Goal: Task Accomplishment & Management: Manage account settings

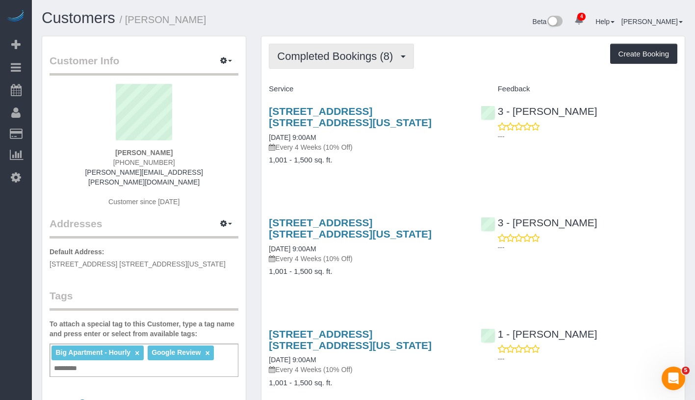
click at [335, 52] on span "Completed Bookings (8)" at bounding box center [337, 56] width 121 height 12
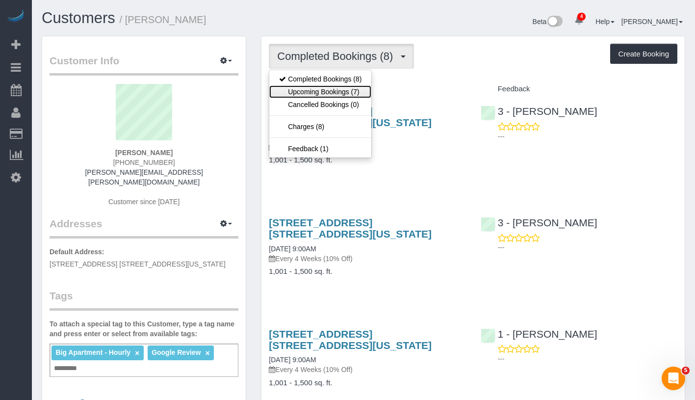
click at [328, 94] on link "Upcoming Bookings (7)" at bounding box center [320, 91] width 102 height 13
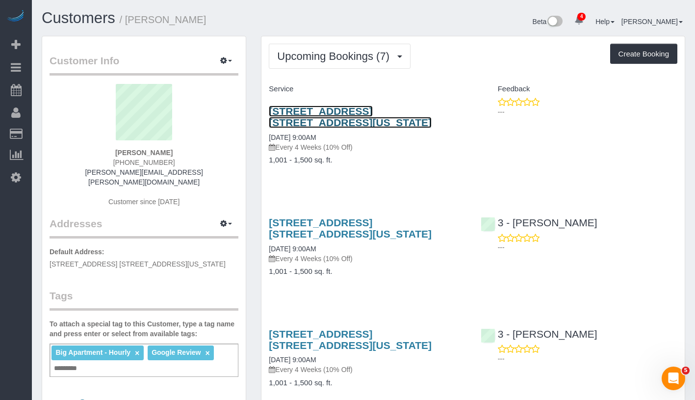
click at [331, 110] on link "315 West 23rd Street, Apt. 6c, New York, NY 10011" at bounding box center [350, 116] width 163 height 23
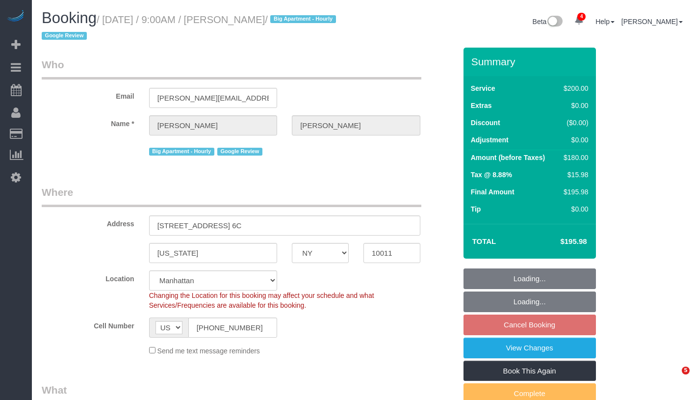
select select "NY"
select select "number:57"
select select "number:70"
select select "number:15"
select select "number:5"
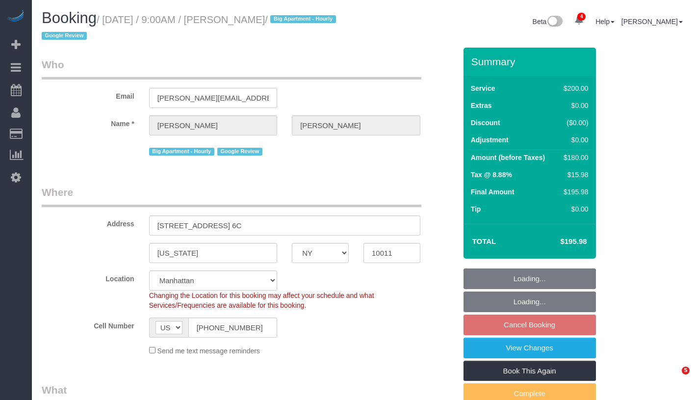
select select "object:894"
select select "150"
select select "spot2"
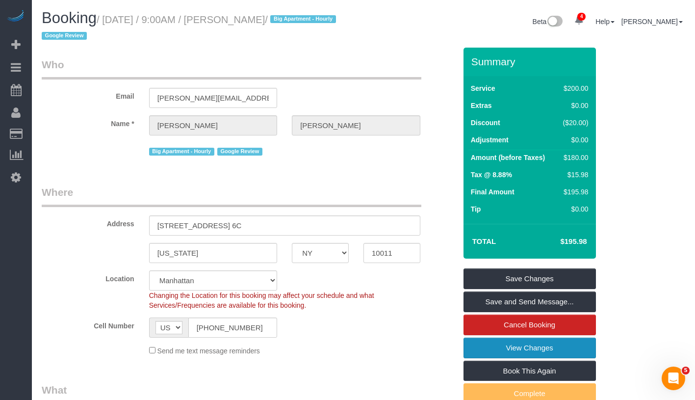
click at [561, 350] on link "View Changes" at bounding box center [530, 347] width 132 height 21
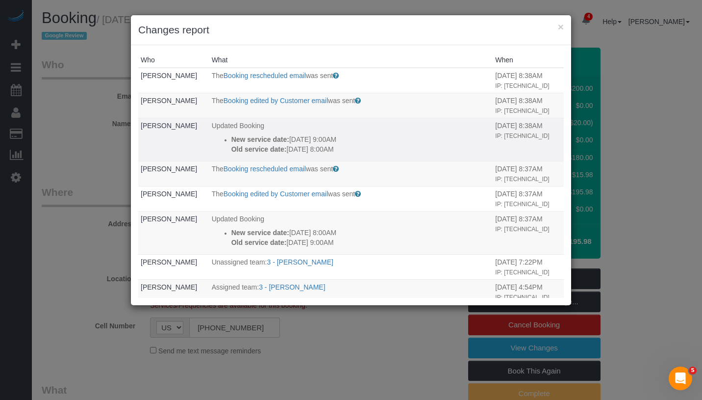
drag, startPoint x: 214, startPoint y: 153, endPoint x: 349, endPoint y: 167, distance: 135.6
click at [349, 161] on td "Updated Booking New service date: 09/10/2025 9:00AM Old service date: 09/10/202…" at bounding box center [351, 139] width 284 height 43
copy div "New service date: 09/10/2025 9:00AM Old service date: 09/10/2025 8:00AM"
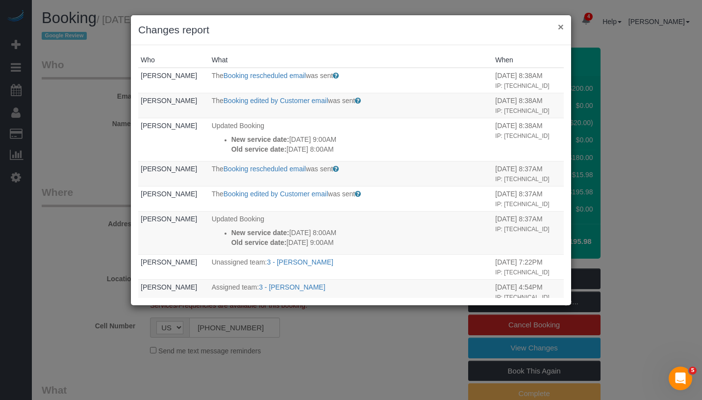
click at [563, 26] on button "×" at bounding box center [561, 27] width 6 height 10
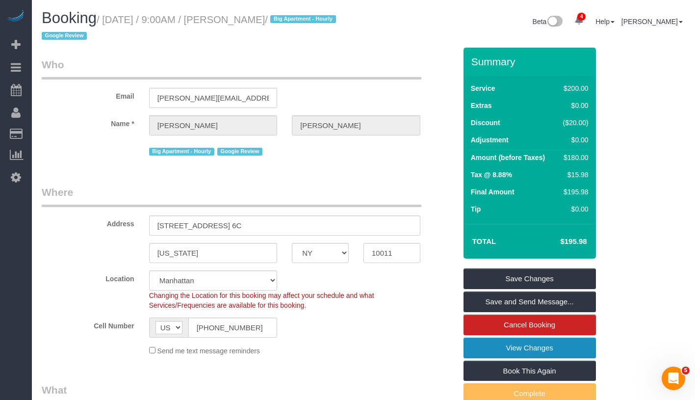
click at [570, 349] on link "View Changes" at bounding box center [530, 347] width 132 height 21
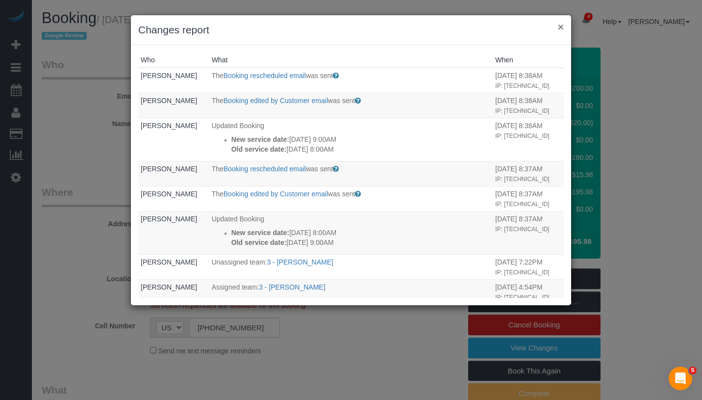
click at [560, 28] on button "×" at bounding box center [561, 27] width 6 height 10
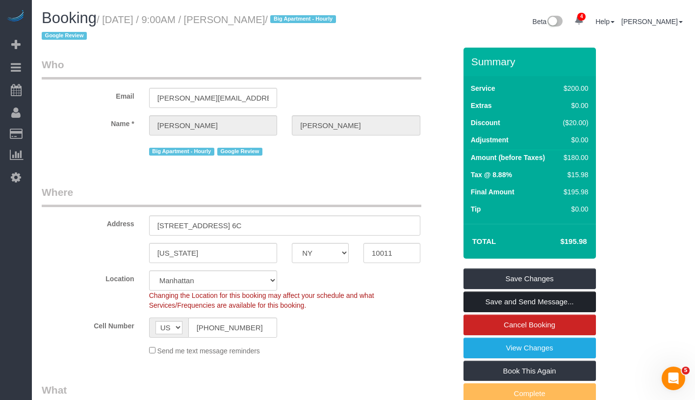
click at [545, 305] on link "Save and Send Message..." at bounding box center [530, 301] width 132 height 21
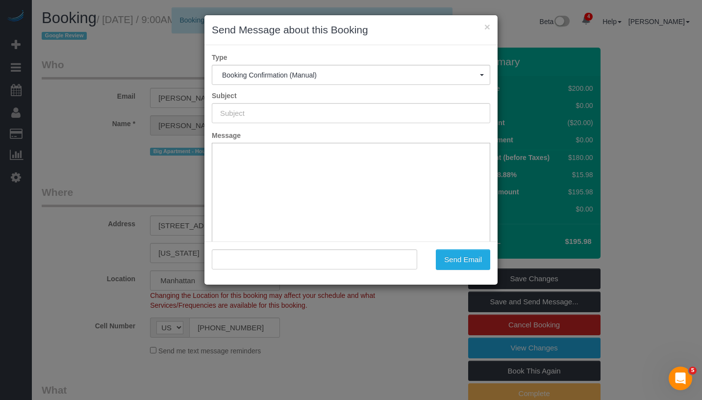
type input "Cleaning Confirmed for 09/10/2025 at 9:00am"
type input ""Jeremy Espenshade" <jeremy.espenshade@gmail.com>"
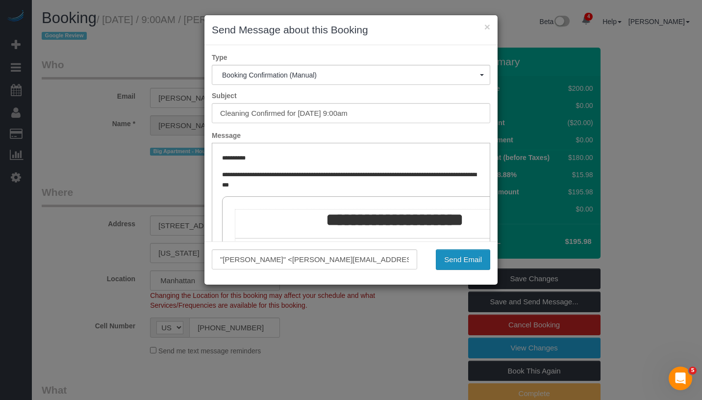
click at [472, 256] on button "Send Email" at bounding box center [463, 259] width 54 height 21
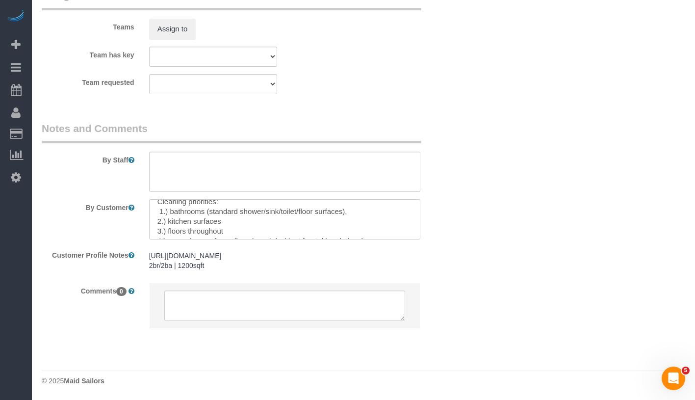
scroll to position [19, 0]
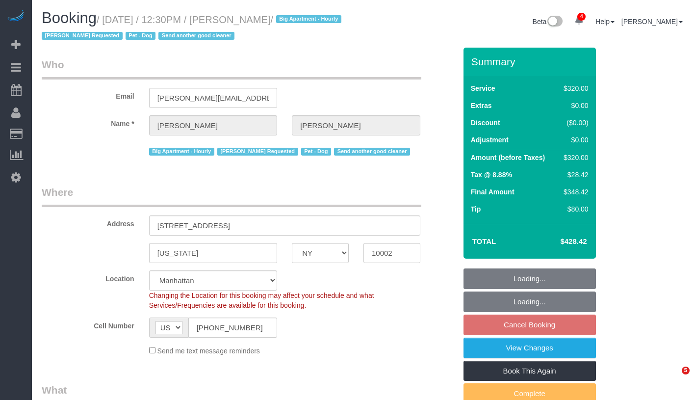
select select "NY"
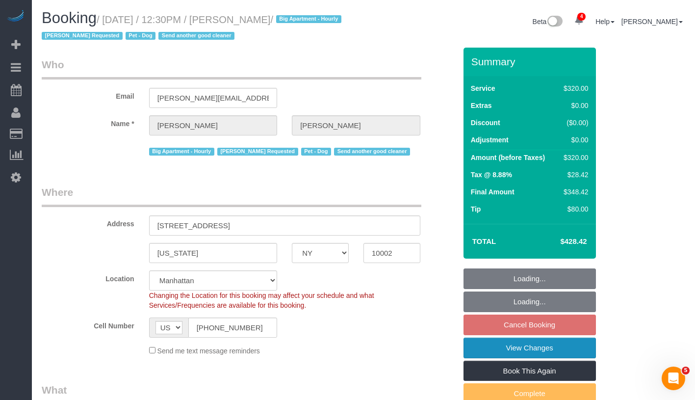
select select "2"
select select "number:60"
select select "number:75"
select select "number:13"
select select "number:7"
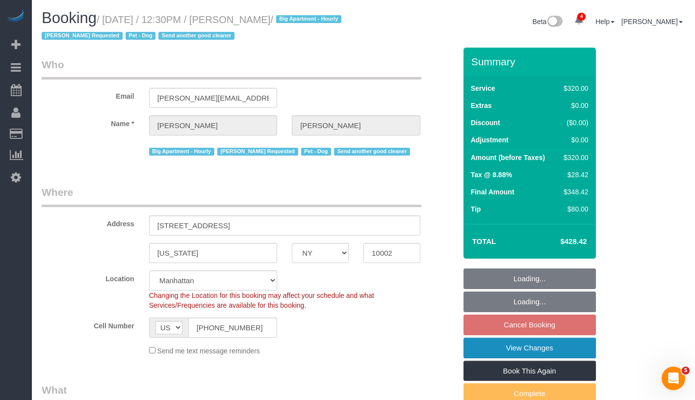
click at [573, 348] on link "View Changes" at bounding box center [530, 347] width 132 height 21
select select "object:983"
select select "string:stripe-pm_1RnPJq4VGloSiKo7PgNCzlxG"
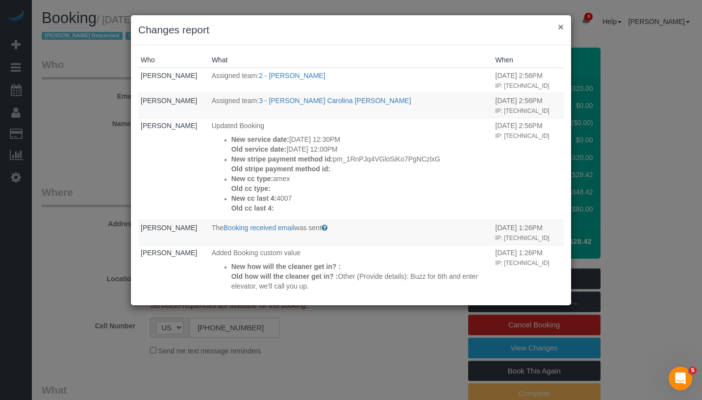
click at [560, 29] on button "×" at bounding box center [561, 27] width 6 height 10
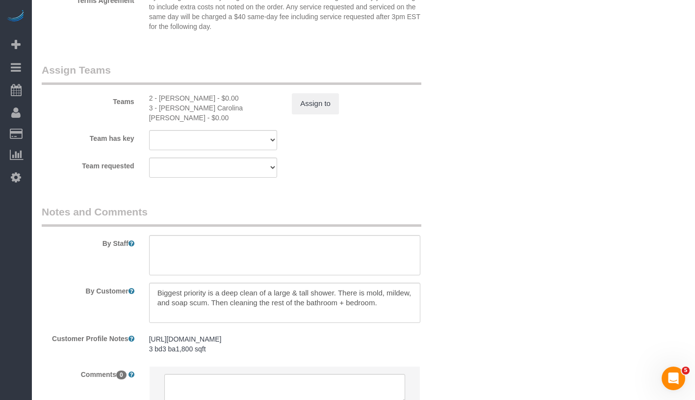
scroll to position [1248, 0]
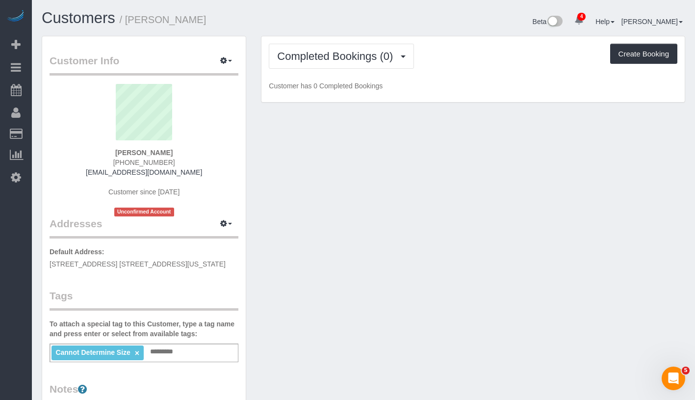
click at [387, 69] on div "Completed Bookings (0) Completed Bookings (0) Upcoming Bookings (1) Cancelled B…" at bounding box center [472, 69] width 423 height 66
click at [387, 51] on span "Completed Bookings (0)" at bounding box center [337, 56] width 121 height 12
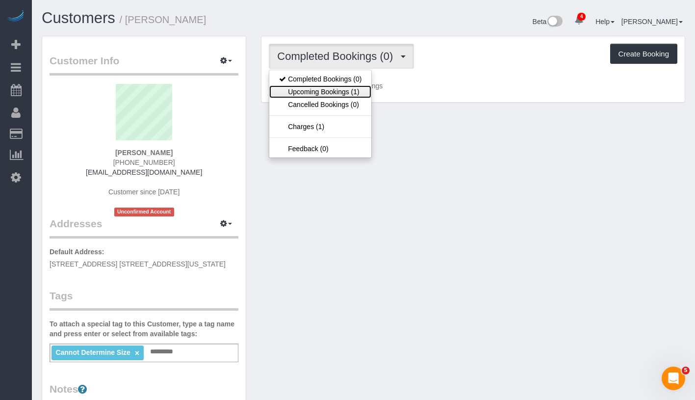
click at [346, 91] on link "Upcoming Bookings (1)" at bounding box center [320, 91] width 102 height 13
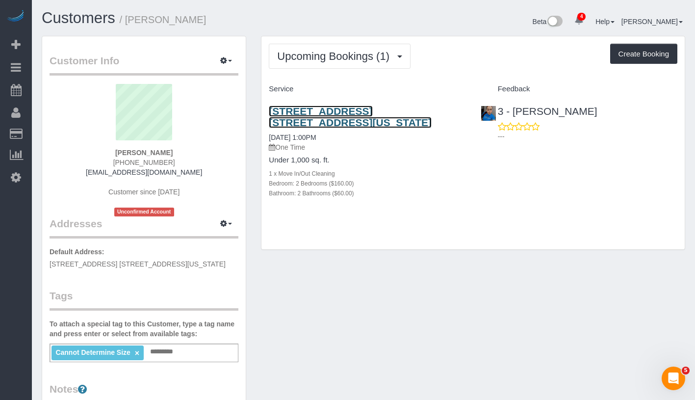
click at [407, 110] on link "432 West 52nd Street Apt. 6a, New York, NY 10019" at bounding box center [350, 116] width 163 height 23
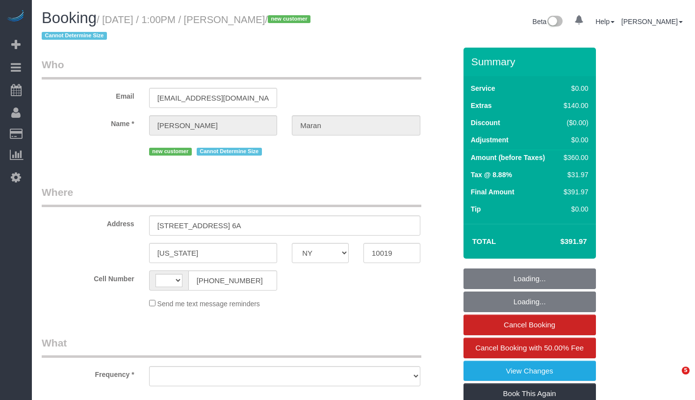
select select "NY"
select select "object:417"
select select "number:58"
select select "number:75"
select select "number:15"
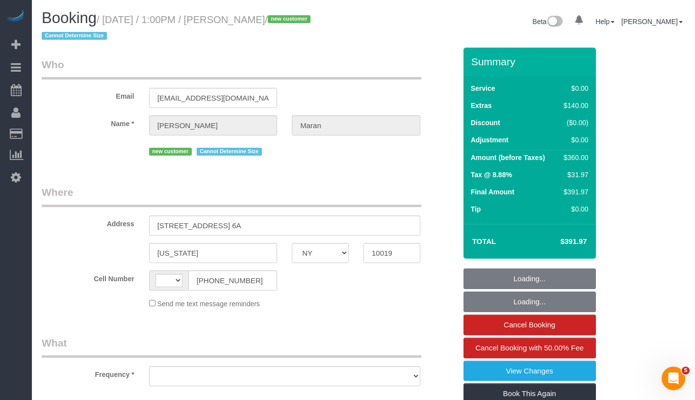
select select "number:6"
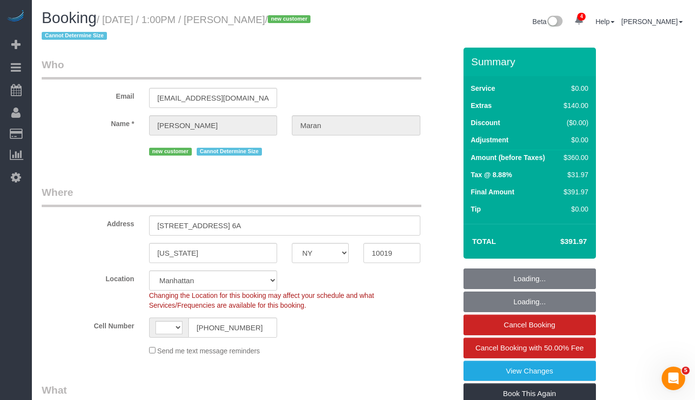
select select "object:568"
select select "string:[GEOGRAPHIC_DATA]"
select select "string:stripe-pm_1S0PQv4VGloSiKo7vxEnfix8"
select select "2"
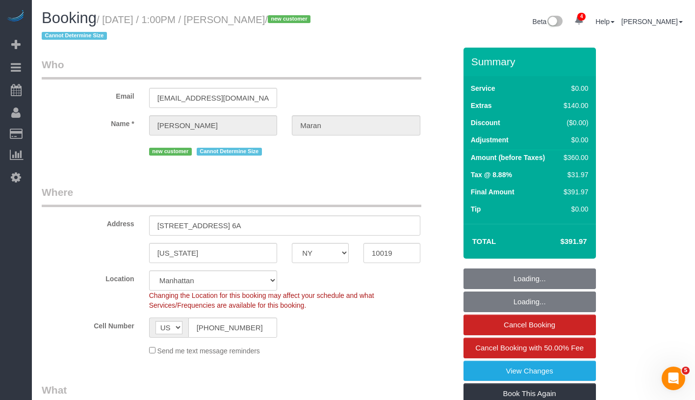
select select "spot1"
select select "2"
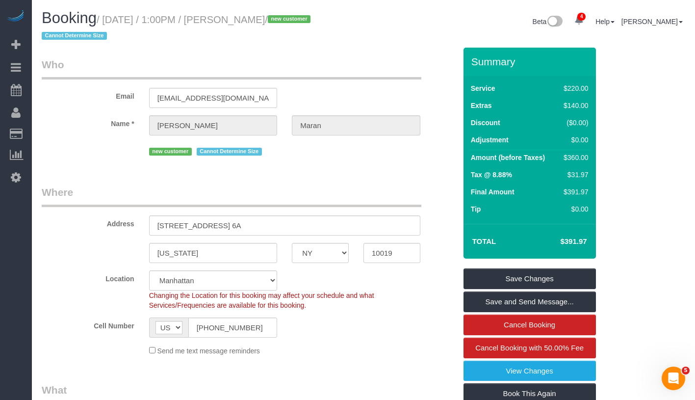
drag, startPoint x: 111, startPoint y: 24, endPoint x: 310, endPoint y: 26, distance: 198.7
click at [310, 26] on h1 "Booking / August 28, 2025 / 1:00PM / Edward Maran / new customer Cannot Determi…" at bounding box center [199, 26] width 314 height 33
copy small "August 28, 2025 / 1:00PM / Edward Maran / new customer"
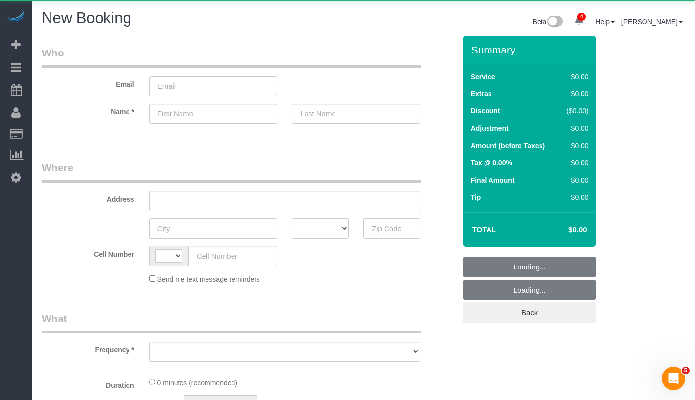
select select "string:US"
select select "object:1015"
select select "number:89"
select select "number:90"
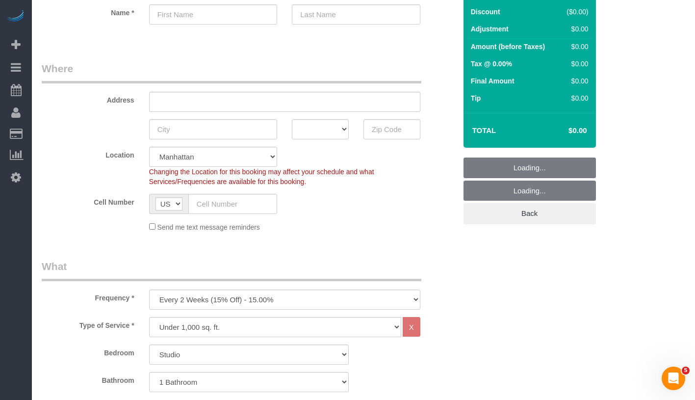
scroll to position [143, 0]
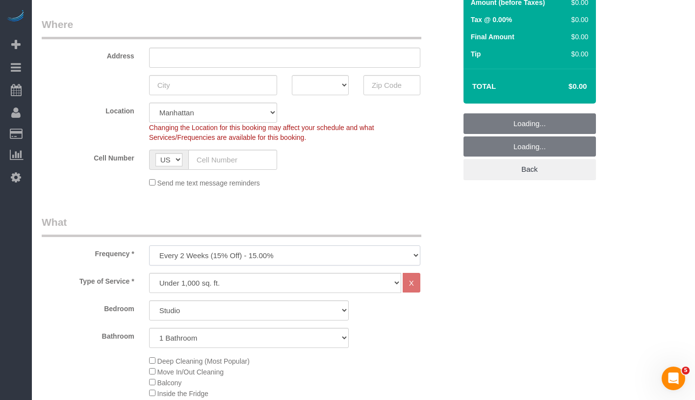
click at [307, 252] on select "One Time Weekly (20% Off) - 20.00% Every 2 Weeks (15% Off) - 15.00% Every 4 Wee…" at bounding box center [284, 255] width 271 height 20
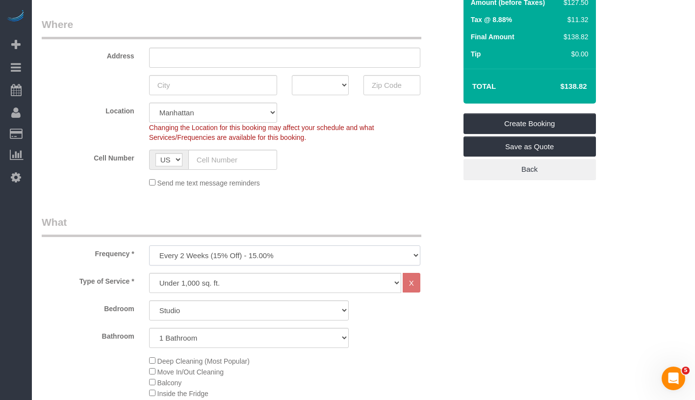
select select "object:1516"
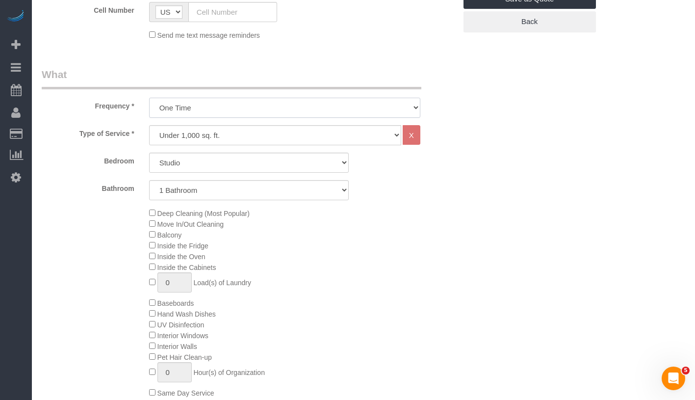
scroll to position [343, 0]
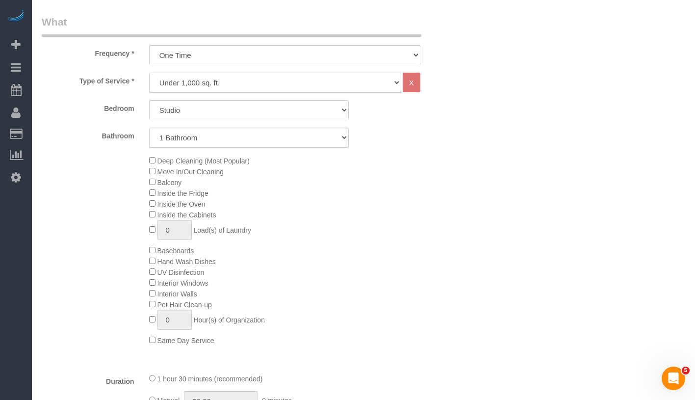
click at [252, 85] on select "Under 1,000 sq. ft. 1,001 - 1,500 sq. ft. 1,500+ sq. ft. Custom Cleaning Office…" at bounding box center [275, 83] width 252 height 20
select select "212"
select select "2"
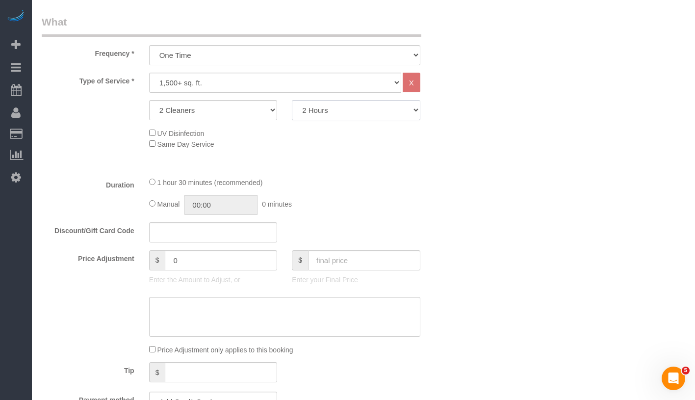
click at [366, 112] on select "2 Hours 2.5 Hours 3 Hours 3.5 Hours 4 Hours 4.5 Hours 5 Hours 5.5 Hours 6 Hours…" at bounding box center [356, 110] width 129 height 20
select select "210"
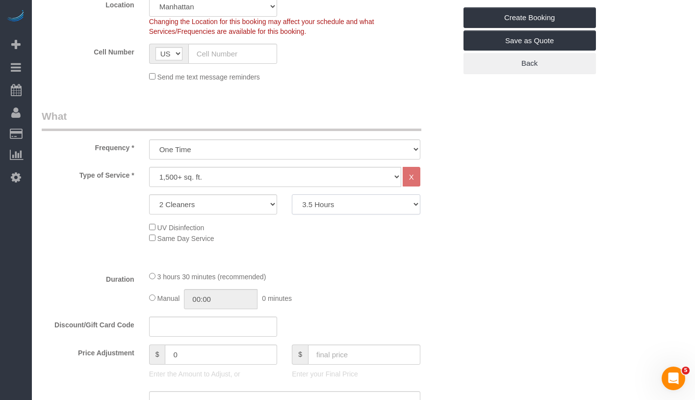
scroll to position [146, 0]
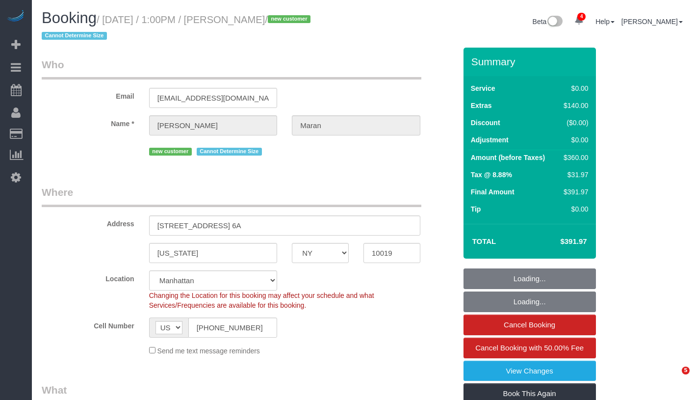
select select "NY"
select select "number:58"
select select "number:75"
select select "number:15"
select select "number:6"
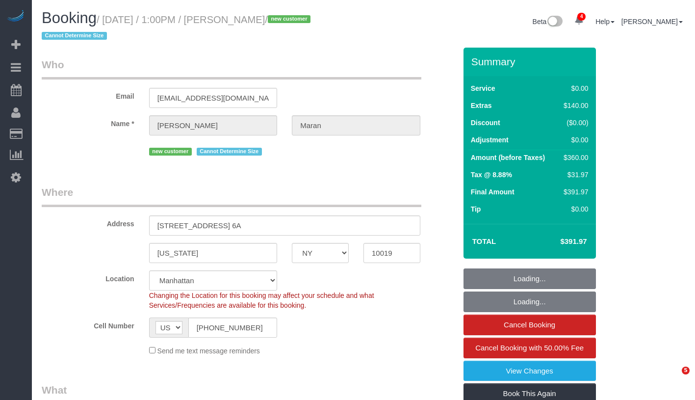
select select "2"
select select "spot1"
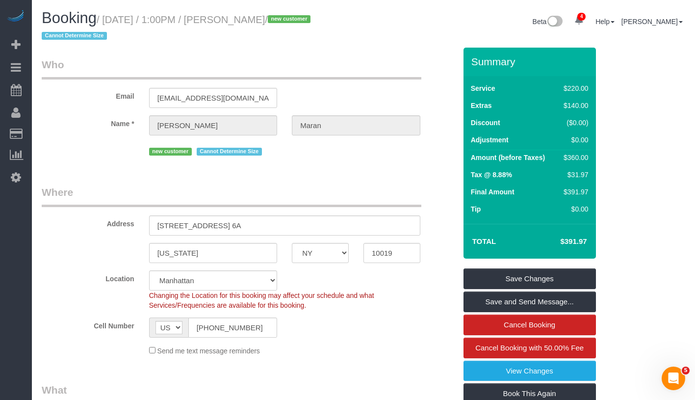
drag, startPoint x: 110, startPoint y: 23, endPoint x: 299, endPoint y: 22, distance: 188.4
click at [299, 22] on small "/ August 28, 2025 / 1:00PM / Edward Maran / new customer Cannot Determine Size" at bounding box center [178, 27] width 272 height 27
copy small "August 28, 2025 / 1:00PM / Edward Maran"
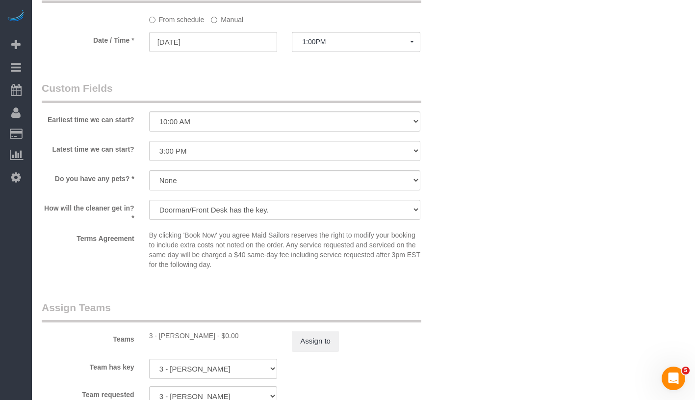
scroll to position [1169, 0]
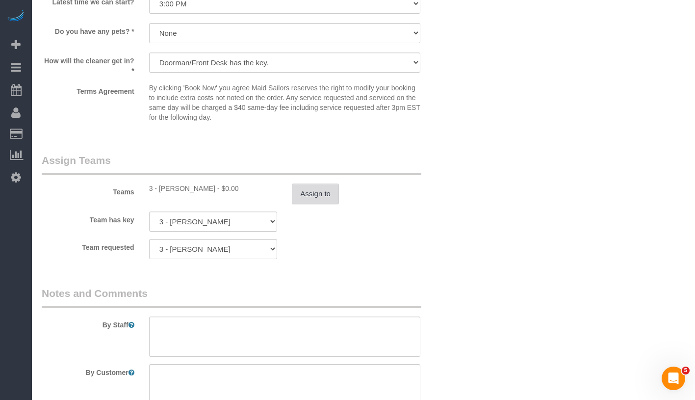
click at [302, 189] on button "Assign to" at bounding box center [315, 193] width 47 height 21
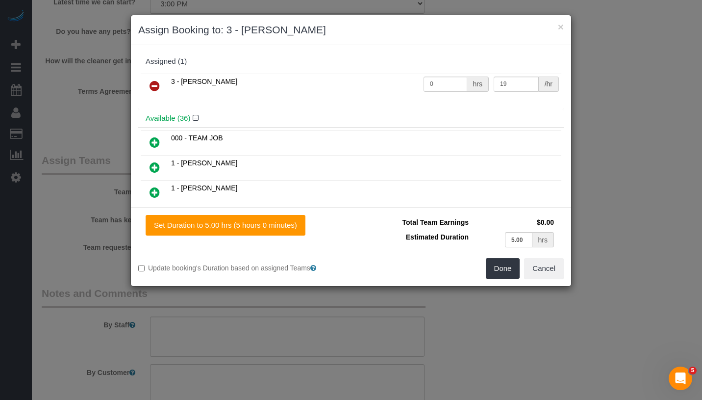
click at [155, 84] on icon at bounding box center [155, 86] width 10 height 12
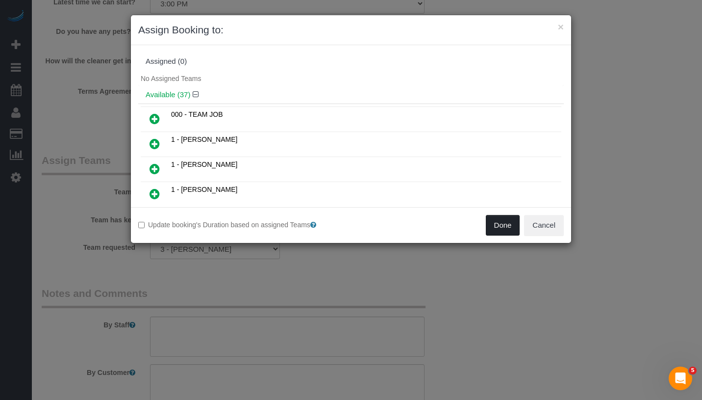
click at [502, 227] on button "Done" at bounding box center [503, 225] width 34 height 21
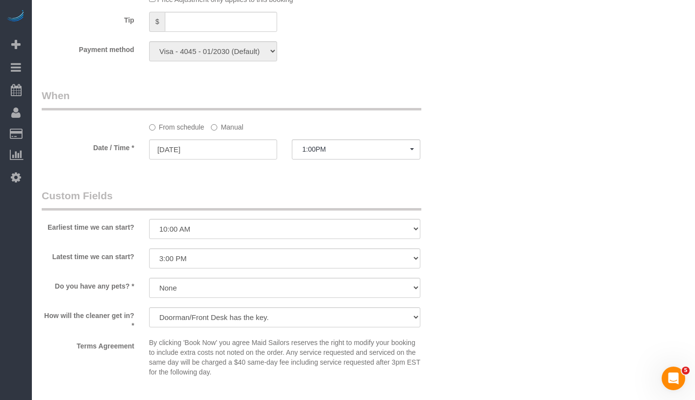
scroll to position [759, 0]
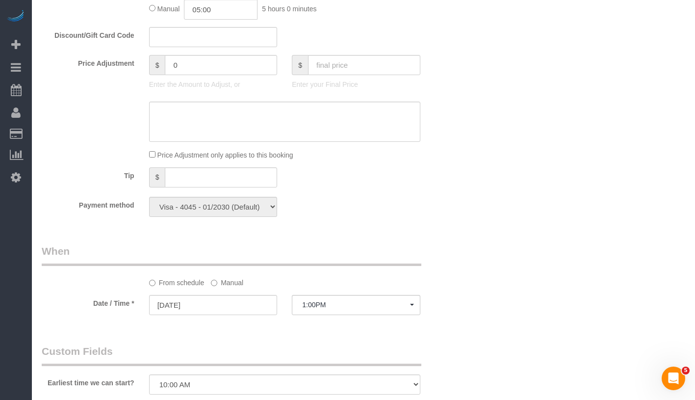
click at [220, 285] on label "Manual" at bounding box center [227, 280] width 32 height 13
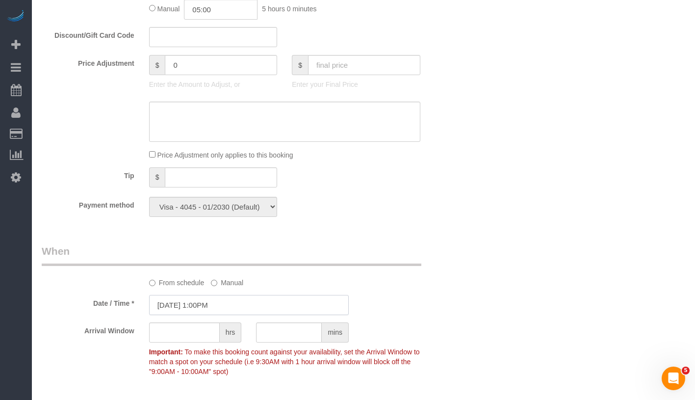
click at [236, 305] on input "08/28/2025 1:00PM" at bounding box center [249, 305] width 200 height 20
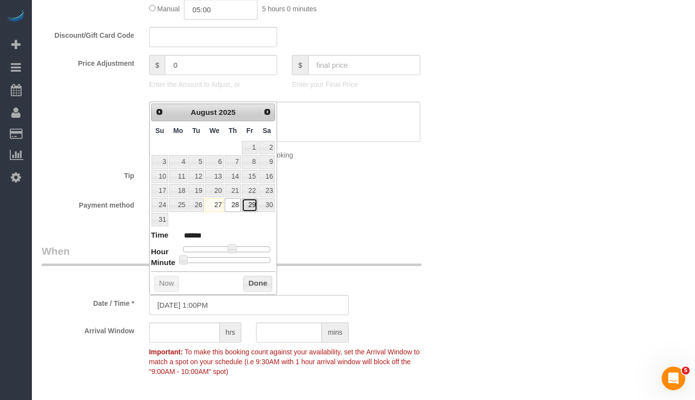
click at [254, 206] on link "29" at bounding box center [250, 204] width 16 height 13
type input "08/29/2025 1:00PM"
click at [261, 279] on button "Done" at bounding box center [257, 284] width 29 height 16
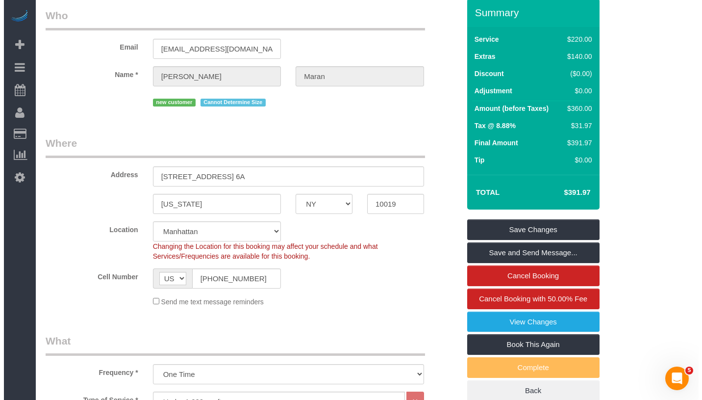
scroll to position [0, 0]
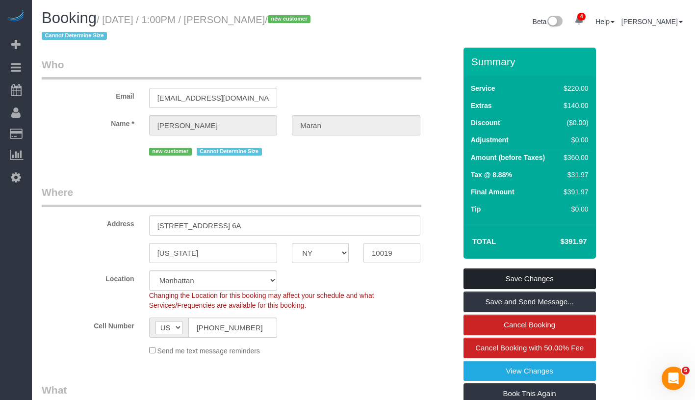
click at [529, 278] on link "Save Changes" at bounding box center [530, 278] width 132 height 21
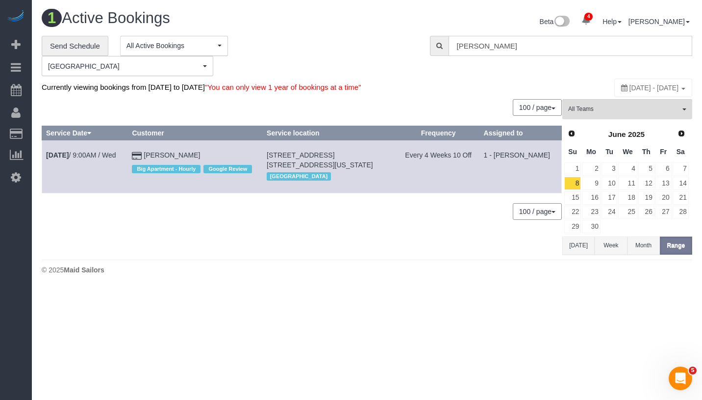
click at [553, 41] on input "Jeremy Espenshade" at bounding box center [571, 46] width 244 height 20
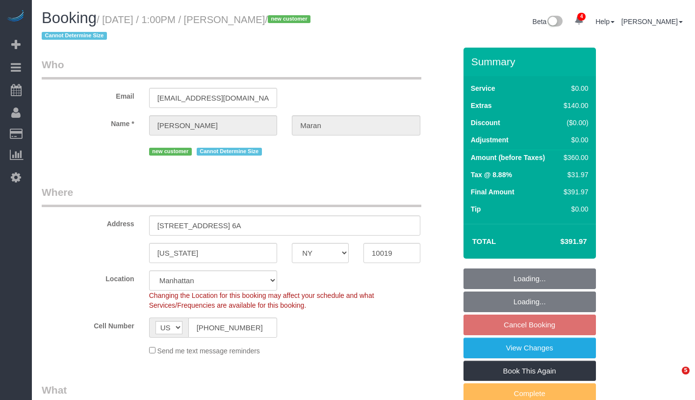
select select "NY"
select select "object:763"
select select "2"
select select "spot6"
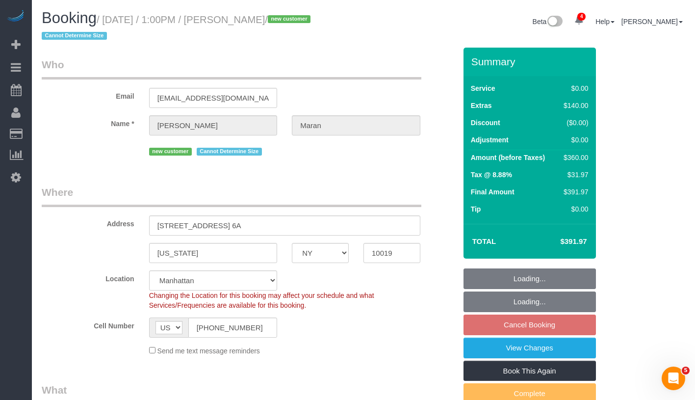
select select "number:58"
select select "number:75"
select select "number:15"
select select "number:6"
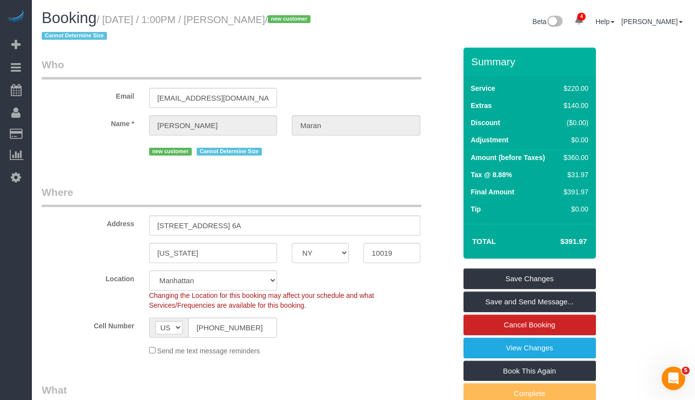
drag, startPoint x: 111, startPoint y: 21, endPoint x: 299, endPoint y: 15, distance: 188.4
click at [299, 15] on small "/ [DATE] / 1:00PM / [PERSON_NAME] / new customer Cannot Determine Size" at bounding box center [178, 27] width 272 height 27
copy small "[DATE] / 1:00PM / [PERSON_NAME]"
click at [138, 35] on h1 "Booking / August 29, 2025 / 1:00PM / Edward Maran / new customer Cannot Determi…" at bounding box center [199, 26] width 314 height 33
drag, startPoint x: 109, startPoint y: 22, endPoint x: 225, endPoint y: 19, distance: 115.8
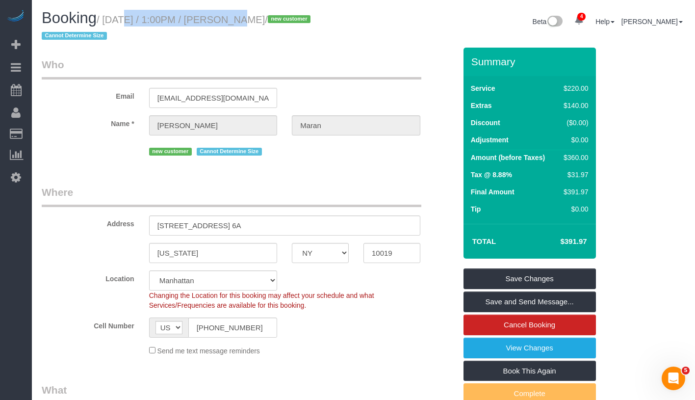
click at [225, 19] on small "/ August 29, 2025 / 1:00PM / Edward Maran / new customer Cannot Determine Size" at bounding box center [178, 27] width 272 height 27
copy small "August 29, 2025 / 1:00PM"
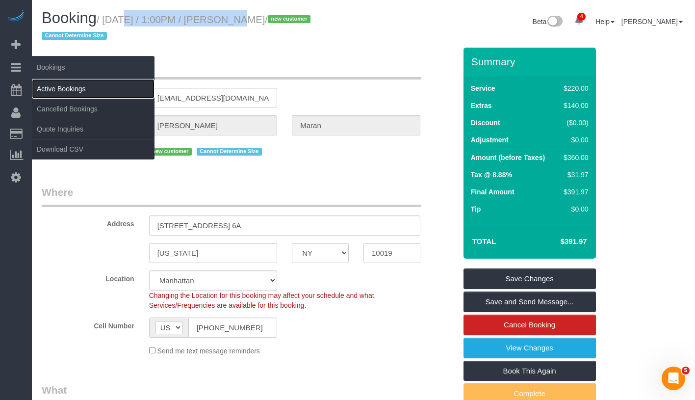
click at [54, 91] on link "Active Bookings" at bounding box center [93, 89] width 123 height 20
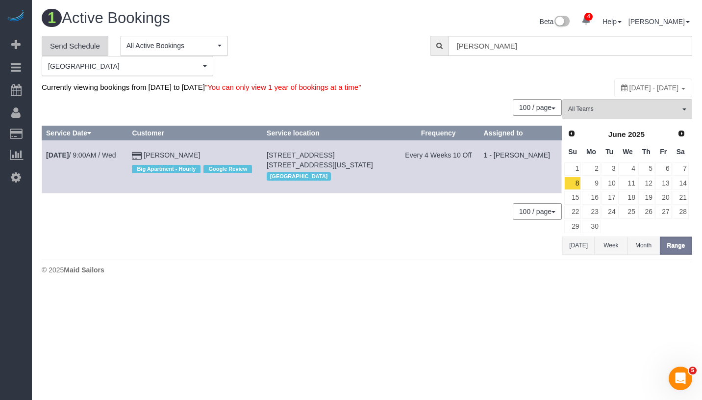
click at [84, 45] on link "Send Schedule" at bounding box center [75, 46] width 67 height 21
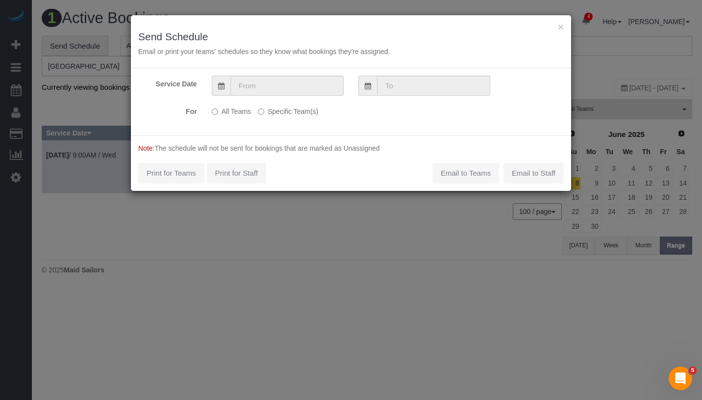
click at [267, 112] on label "Specific Team(s)" at bounding box center [288, 109] width 60 height 13
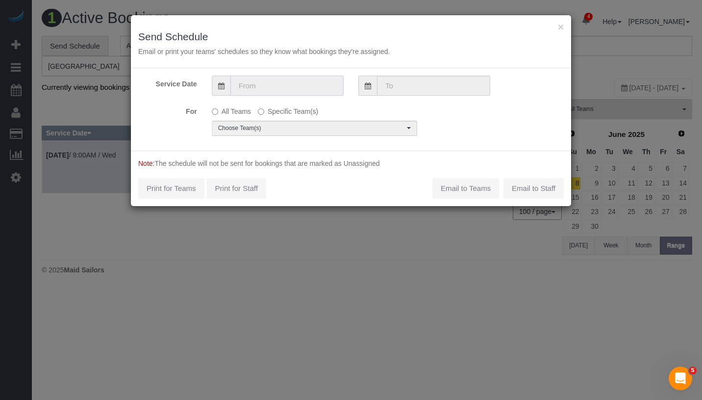
click at [290, 86] on input "text" at bounding box center [287, 86] width 113 height 20
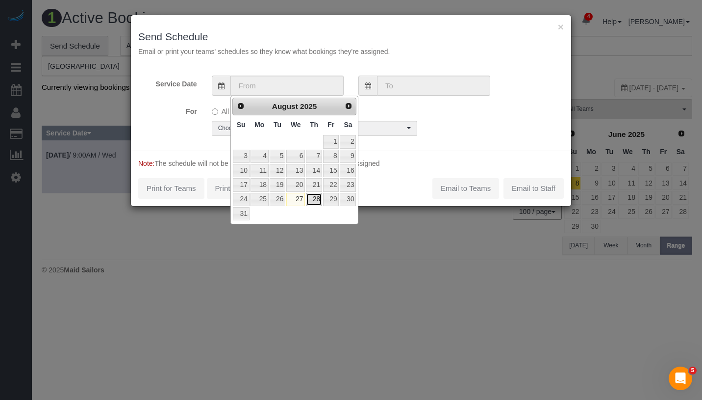
click at [315, 198] on link "28" at bounding box center [314, 199] width 16 height 13
type input "08/28/2025"
click at [315, 198] on link "28" at bounding box center [314, 199] width 16 height 13
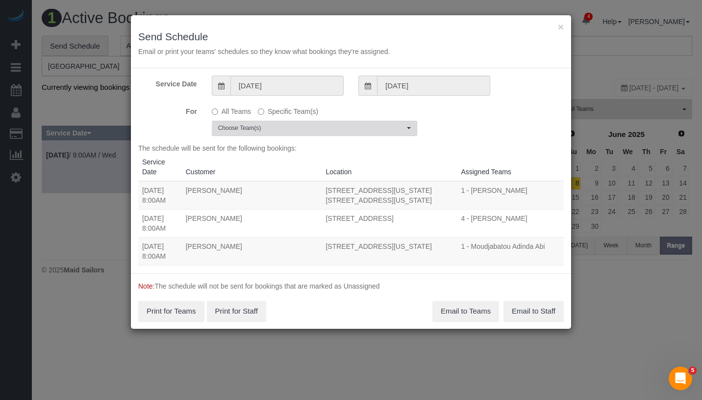
click at [302, 128] on span "Choose Team(s)" at bounding box center [311, 128] width 186 height 8
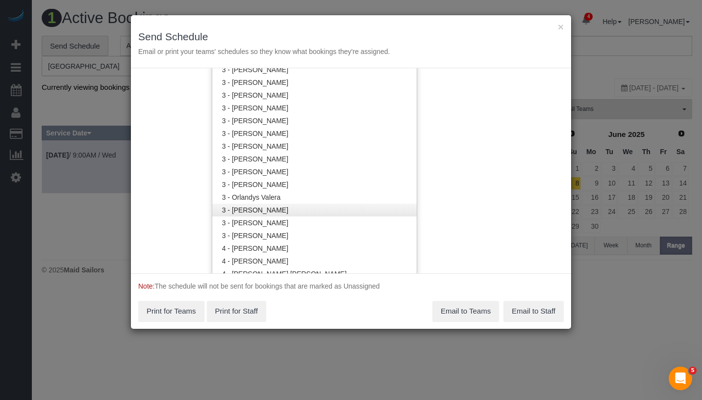
scroll to position [801, 0]
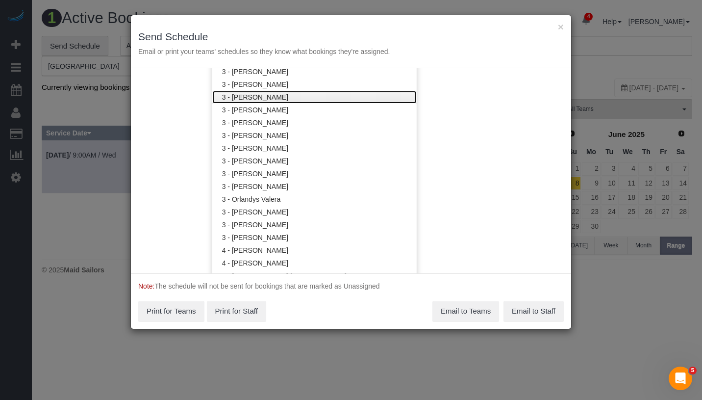
click at [297, 98] on link "3 - [PERSON_NAME]" at bounding box center [314, 97] width 205 height 13
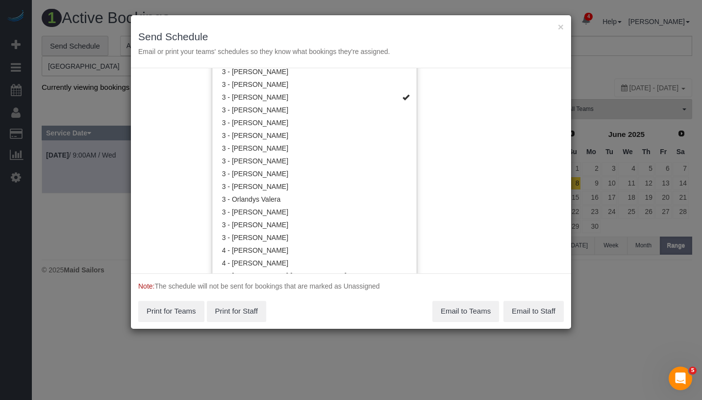
click at [478, 100] on div "Service Date 08/28/2025 08/28/2025 For All Teams Specific Team(s) 3 - Geraldin …" at bounding box center [351, 170] width 440 height 205
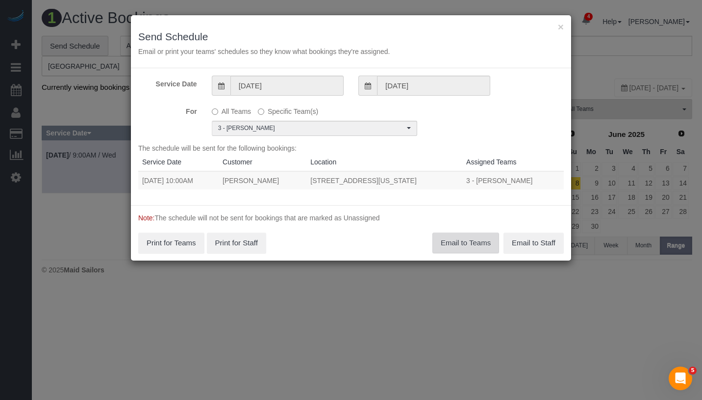
click at [480, 241] on button "Email to Teams" at bounding box center [466, 242] width 67 height 21
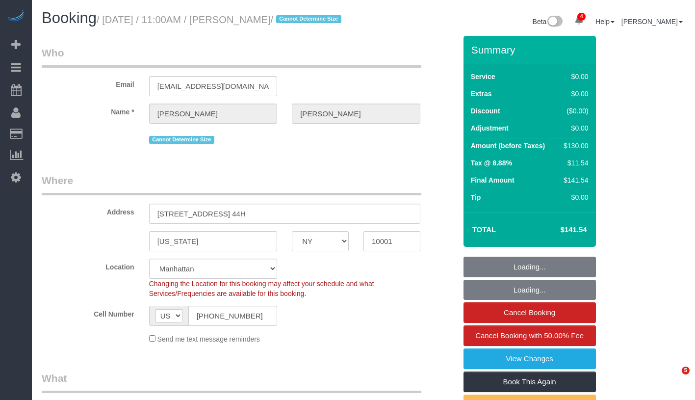
select select "NY"
select select "number:58"
select select "number:73"
select select "number:15"
select select "number:5"
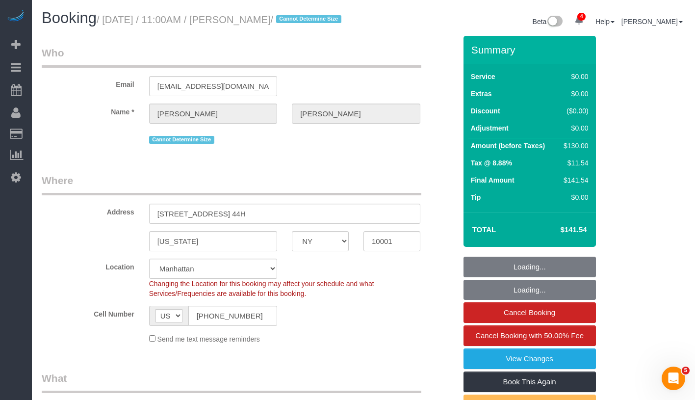
select select "object:816"
select select "1"
select select "spot1"
select select "string:stripe-pm_1RzNnE4VGloSiKo7tnWjTBfu"
select select "1"
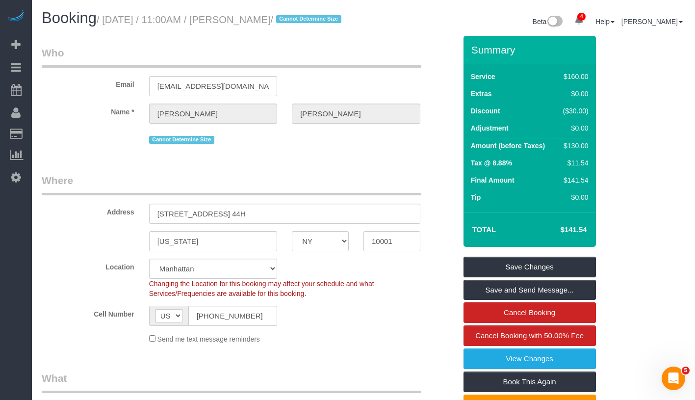
drag, startPoint x: 110, startPoint y: 21, endPoint x: 292, endPoint y: 17, distance: 182.0
click at [292, 17] on small "/ August 27, 2025 / 11:00AM / Tim Keelan / Cannot Determine Size" at bounding box center [221, 19] width 248 height 11
copy small "August 27, 2025 / 11:00AM / Tim Keelan"
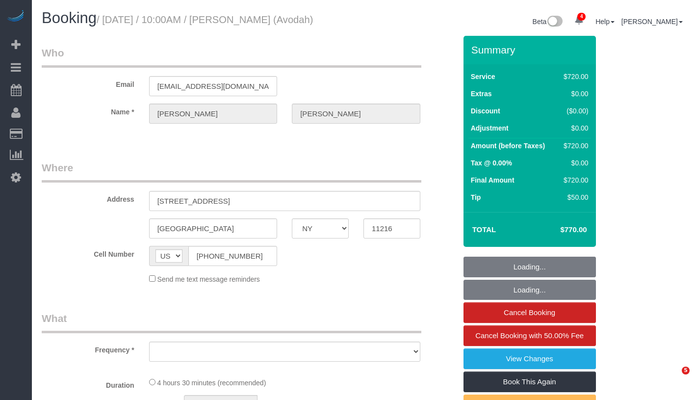
select select "NY"
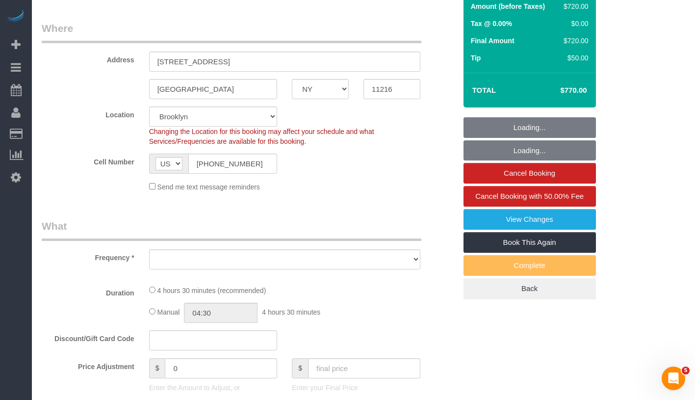
scroll to position [206, 0]
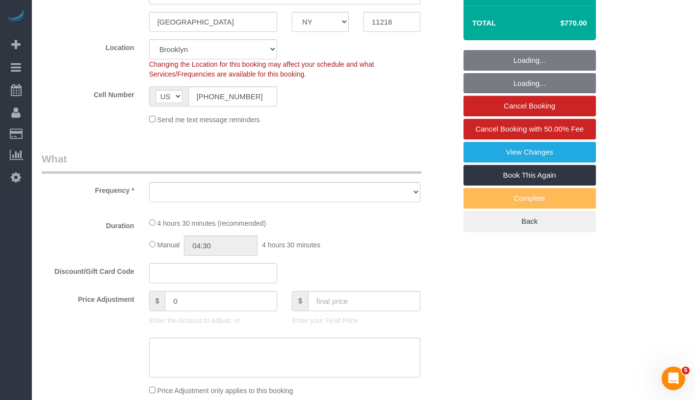
select select "object:657"
select select "string:stripe-pm_1P9Z994VGloSiKo7Unzl3m8n"
select select "spot1"
select select "object:902"
select select "270"
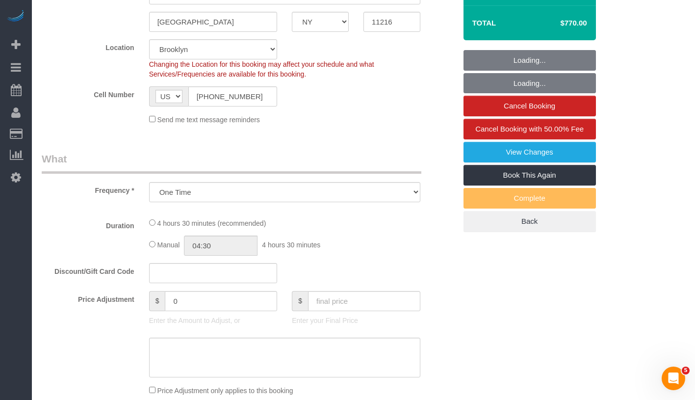
select select "number:89"
select select "number:90"
select select "number:15"
select select "number:5"
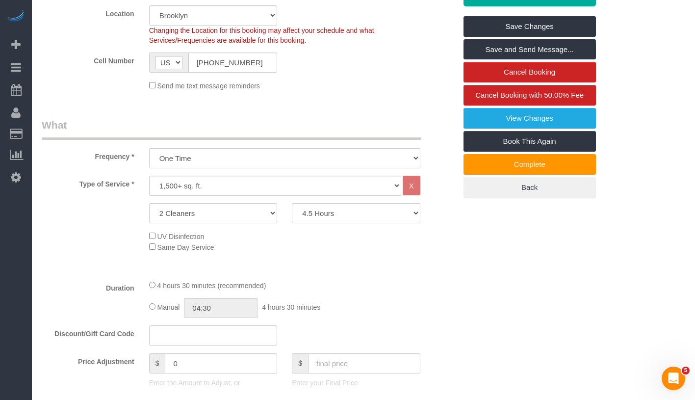
scroll to position [0, 0]
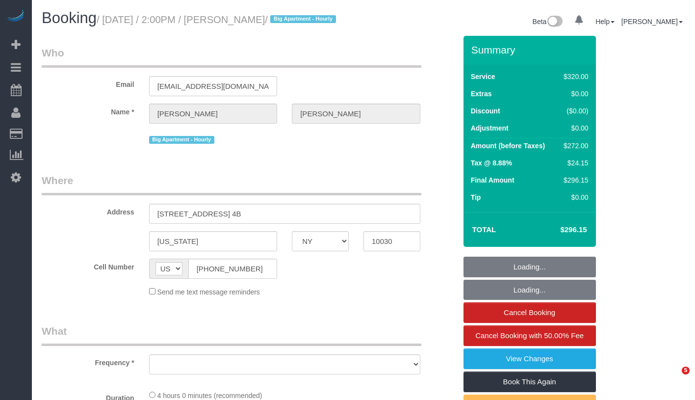
select select "NY"
select select "240"
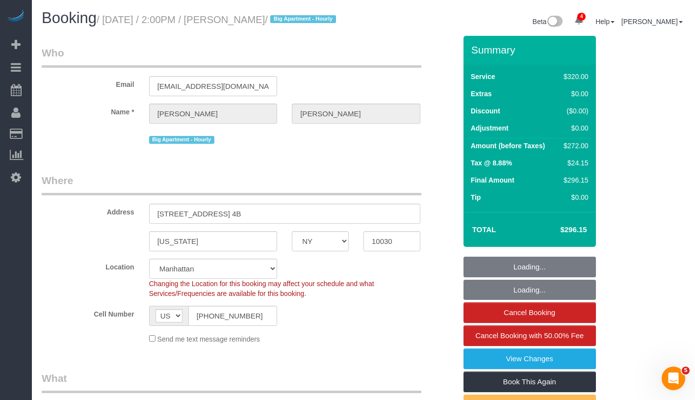
select select "object:743"
select select "string:stripe-pm_1Rf2gy4VGloSiKo7S6Ideuvg"
select select "number:89"
select select "number:90"
select select "number:15"
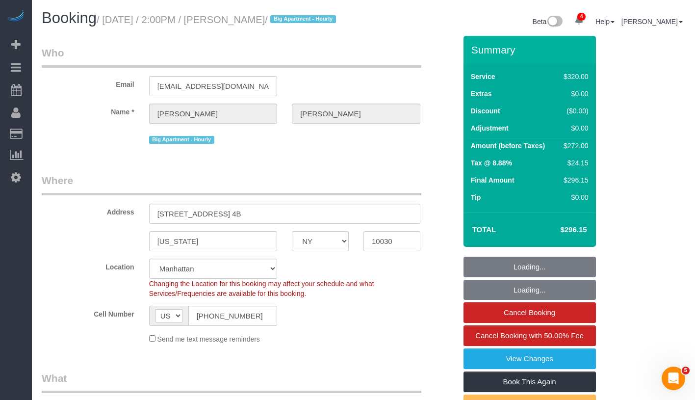
select select "number:5"
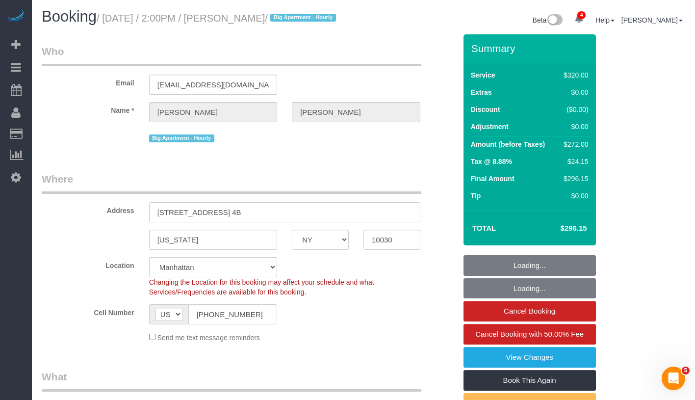
select select "object:1293"
select select "spot1"
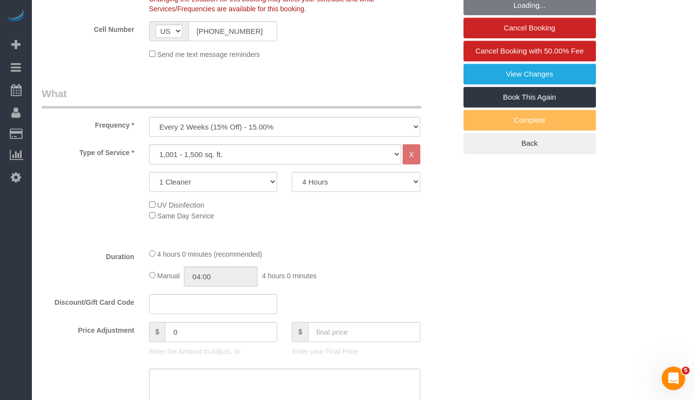
scroll to position [350, 0]
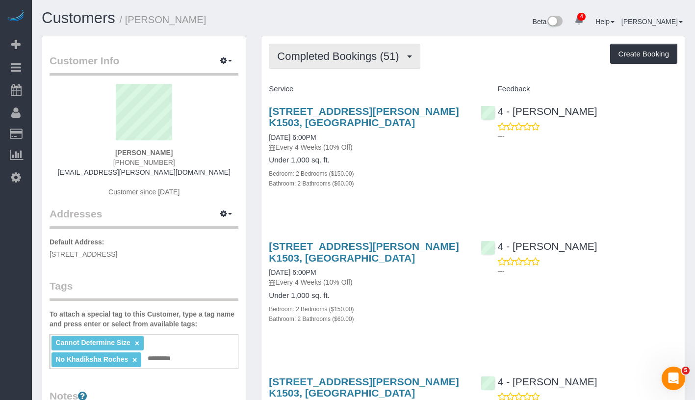
click at [367, 48] on button "Completed Bookings (51)" at bounding box center [344, 56] width 151 height 25
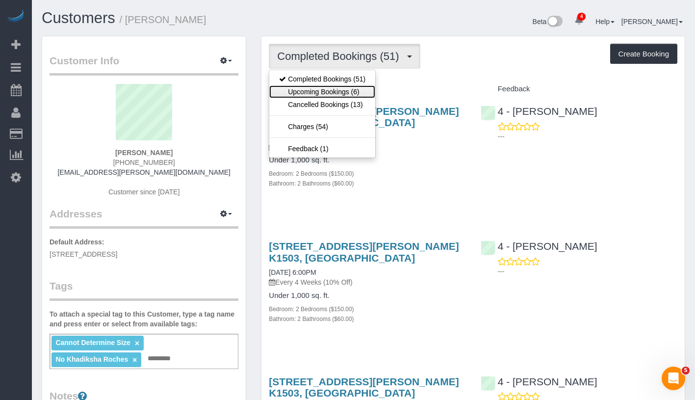
click at [352, 93] on link "Upcoming Bookings (6)" at bounding box center [322, 91] width 106 height 13
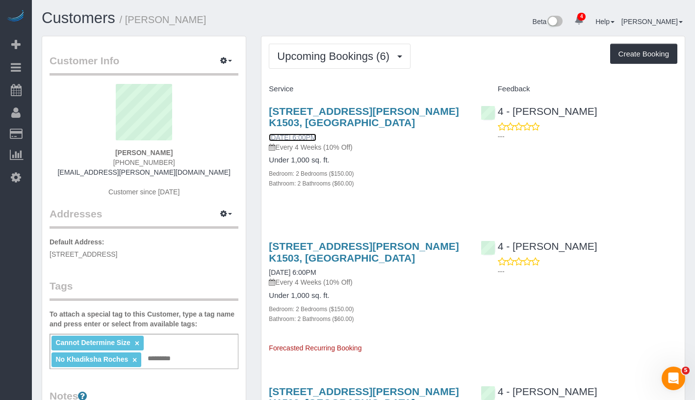
click at [285, 138] on link "[DATE] 6:00PM" at bounding box center [292, 137] width 47 height 8
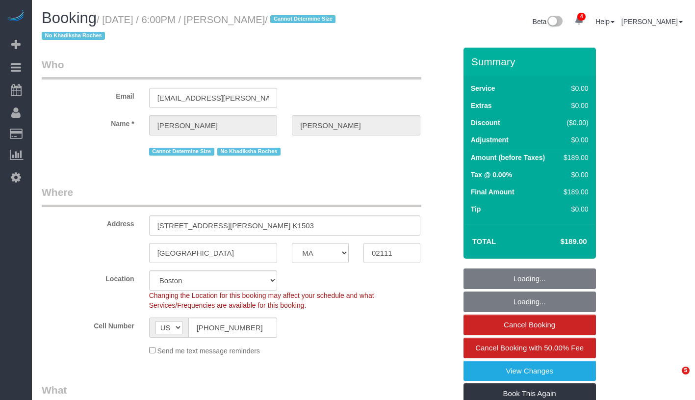
select select "MA"
select select "2"
select select "number:89"
select select "number:90"
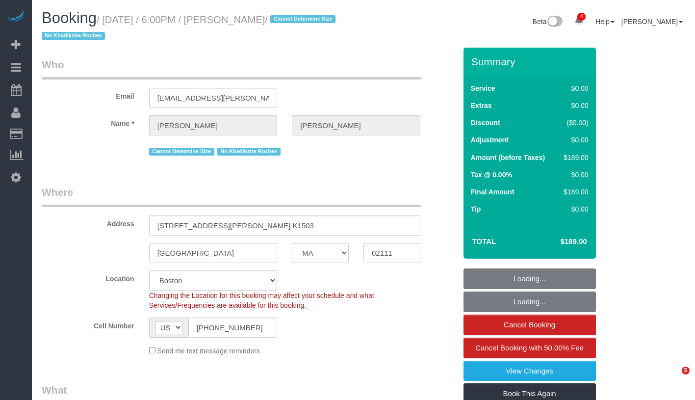
select select "number:15"
select select "number:6"
select select "object:907"
select select "spot1"
select select "object:1005"
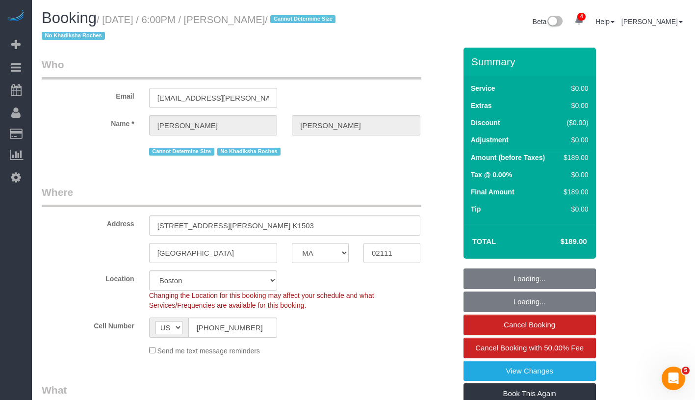
select select "2"
drag, startPoint x: 110, startPoint y: 18, endPoint x: 311, endPoint y: 13, distance: 201.6
click at [311, 13] on h1 "Booking / August 27, 2025 / 6:00PM / Jacob Mevorach / Cannot Determine Size No …" at bounding box center [199, 26] width 314 height 33
copy small "August 27, 2025 / 6:00PM / Jacob Mevorach"
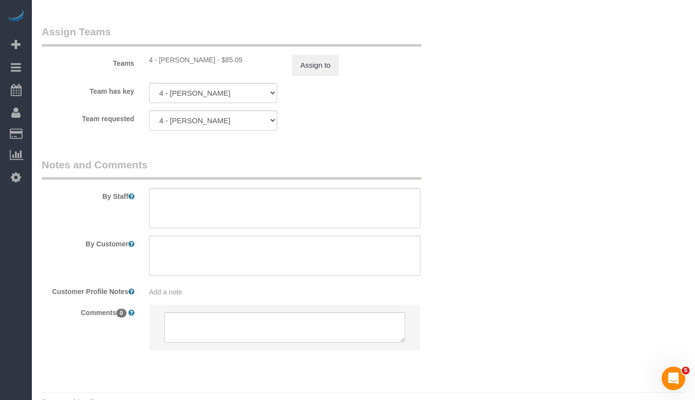
scroll to position [1287, 0]
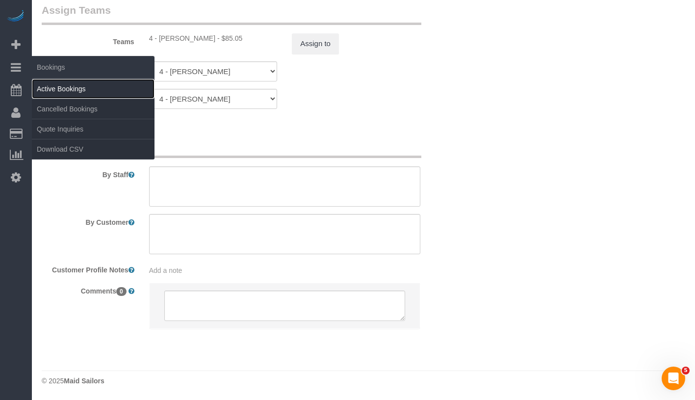
click at [78, 87] on link "Active Bookings" at bounding box center [93, 89] width 123 height 20
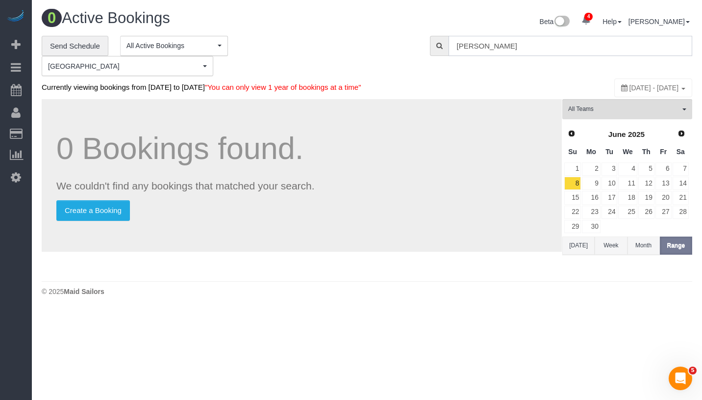
click at [560, 51] on input "Jacob Mevorach" at bounding box center [571, 46] width 244 height 20
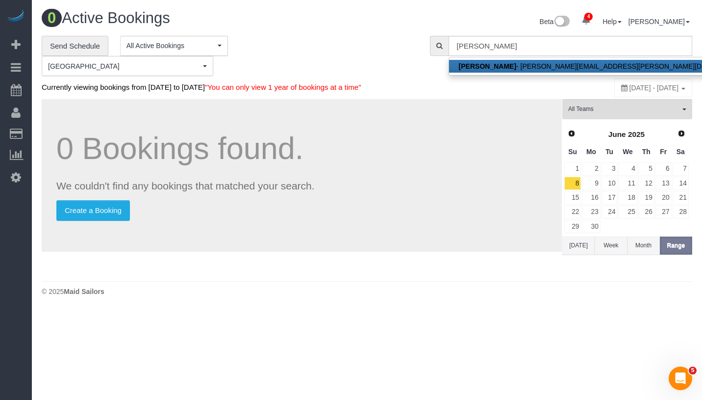
click at [532, 69] on link "Jacob Mevorach - jacob.t.mevorach@gmail.com" at bounding box center [604, 66] width 311 height 13
type input "jacob.t.mevorach@gmail.com"
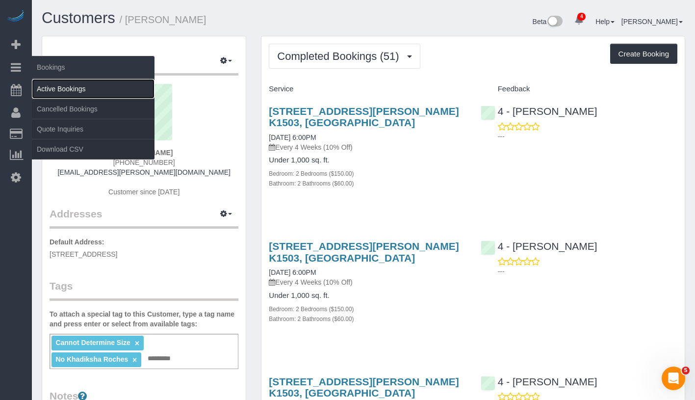
click at [80, 87] on link "Active Bookings" at bounding box center [93, 89] width 123 height 20
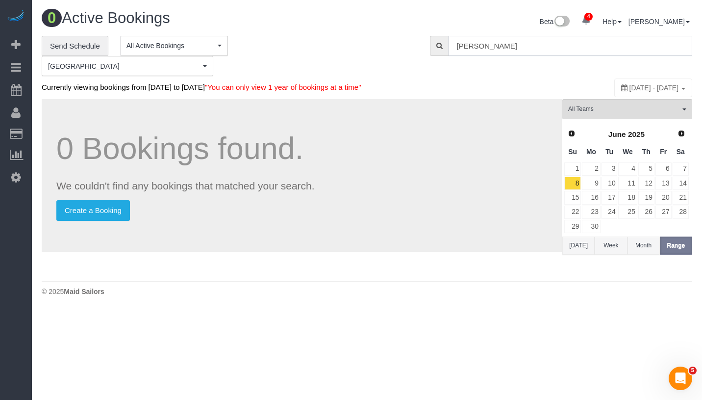
click at [523, 45] on input "Jacob Mevorach" at bounding box center [571, 46] width 244 height 20
paste input "Mahwish Khan"
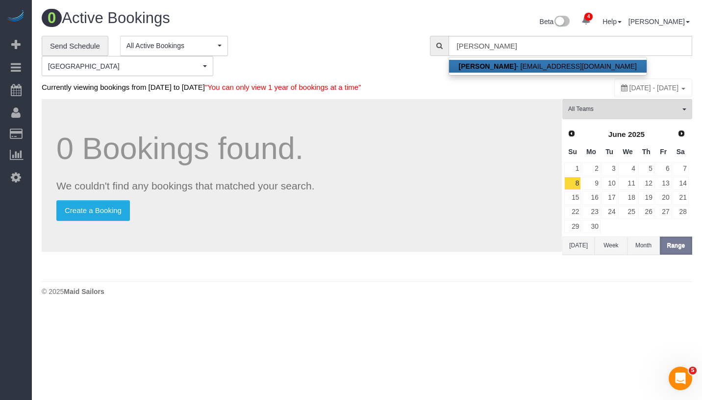
click at [523, 66] on link "Mahwish Khan - mahwishkhann17@gmail.com" at bounding box center [548, 66] width 198 height 13
type input "[EMAIL_ADDRESS][DOMAIN_NAME]"
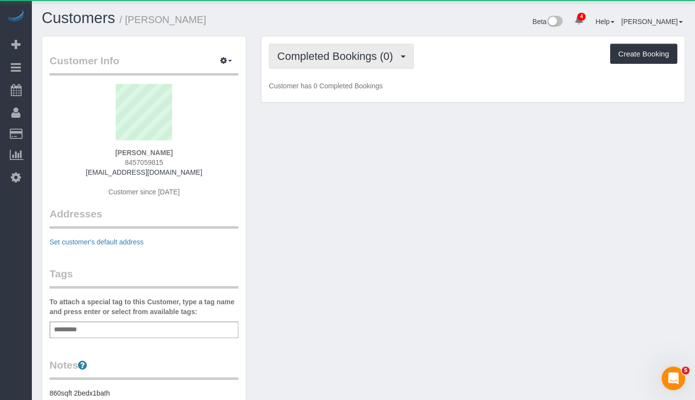
click at [363, 56] on span "Completed Bookings (0)" at bounding box center [337, 56] width 121 height 12
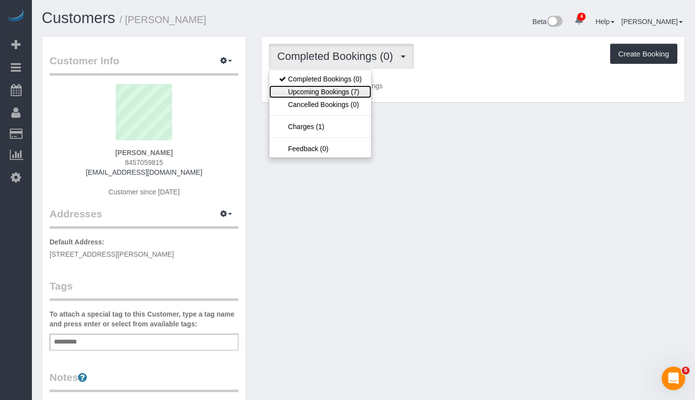
click at [341, 93] on link "Upcoming Bookings (7)" at bounding box center [320, 91] width 102 height 13
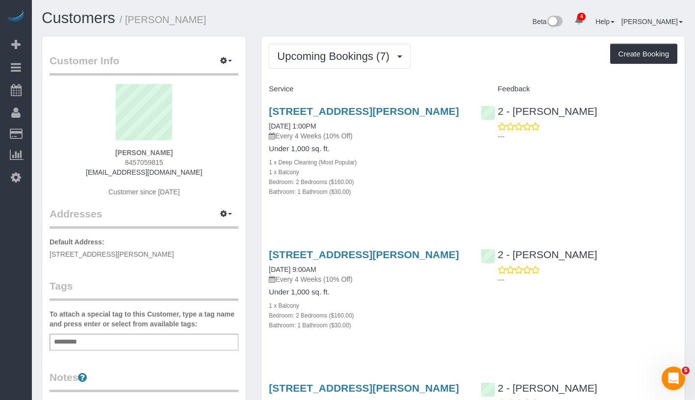
drag, startPoint x: 118, startPoint y: 151, endPoint x: 177, endPoint y: 151, distance: 58.9
click at [177, 151] on div "Mahwish Khan 8457059815 mahwishkhann17@gmail.com Customer since 2025" at bounding box center [144, 145] width 189 height 123
copy strong "Mahwish Khan"
click at [318, 110] on link "35-20 Leverich Street, Unit.C647, Queens, NY 11372" at bounding box center [364, 110] width 190 height 11
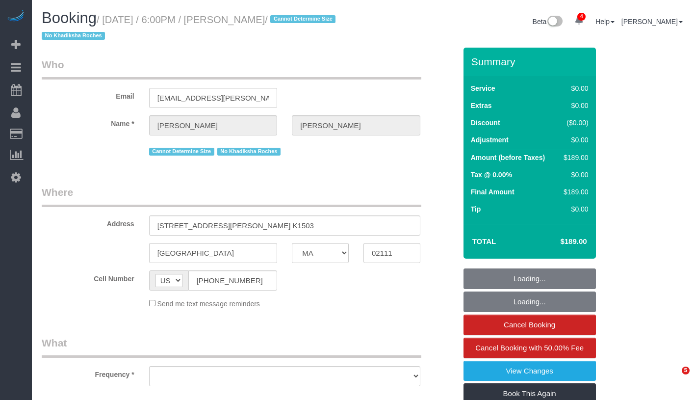
select select "MA"
select select "string:stripe-pm_1LNdri4VGloSiKo76Yuf5Jz4"
select select "2"
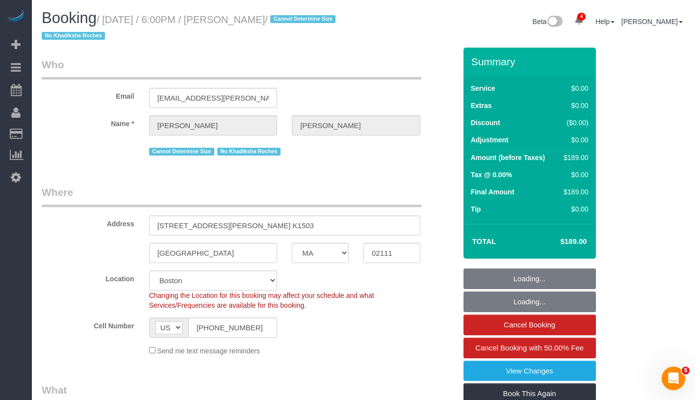
select select "object:762"
select select "spot1"
select select "number:89"
select select "number:90"
select select "number:15"
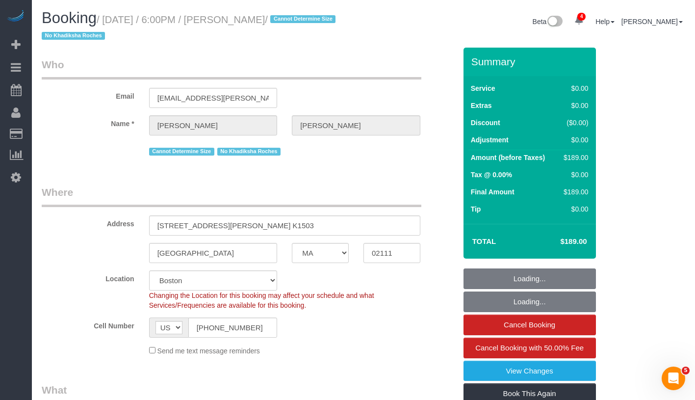
select select "number:6"
select select "2"
select select "object:1005"
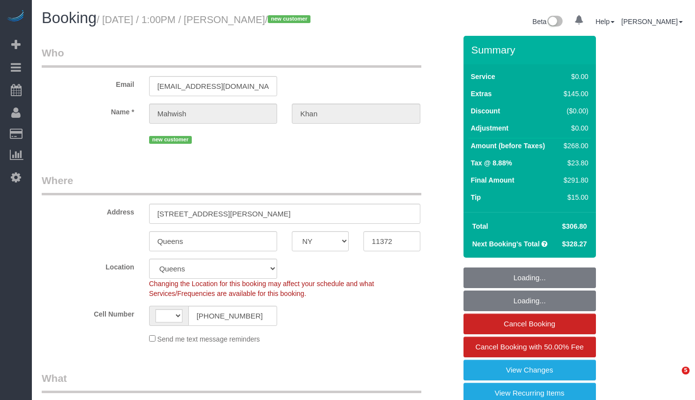
select select "NY"
select select "number:61"
select select "number:77"
select select "number:15"
select select "number:5"
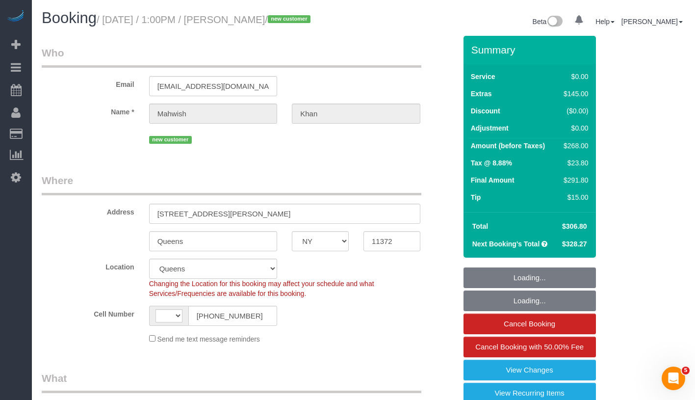
select select "object:693"
select select "string:stripe-pm_1S0jcm4VGloSiKo7GCQg2vmO"
select select "2"
select select "string:[GEOGRAPHIC_DATA]"
select select "spot1"
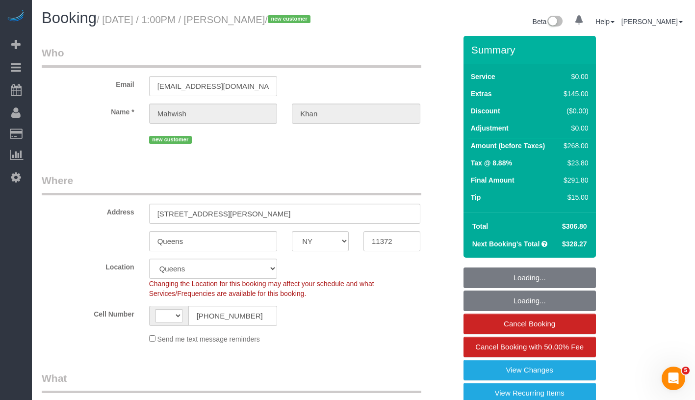
select select "2"
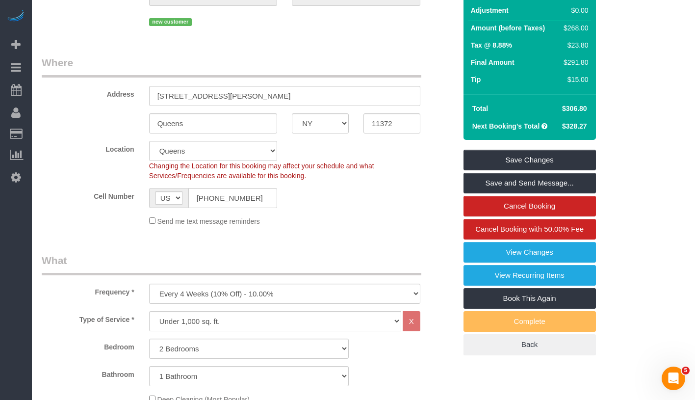
scroll to position [129, 0]
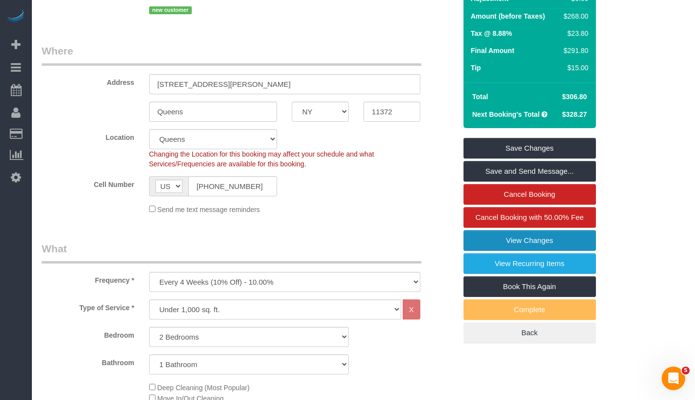
click at [572, 237] on link "View Changes" at bounding box center [530, 240] width 132 height 21
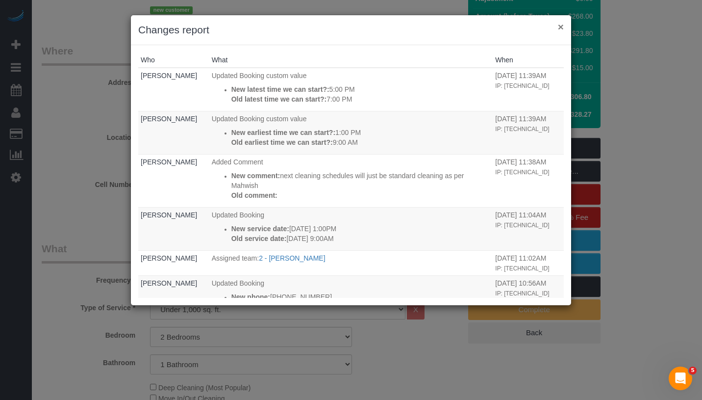
click at [559, 28] on button "×" at bounding box center [561, 27] width 6 height 10
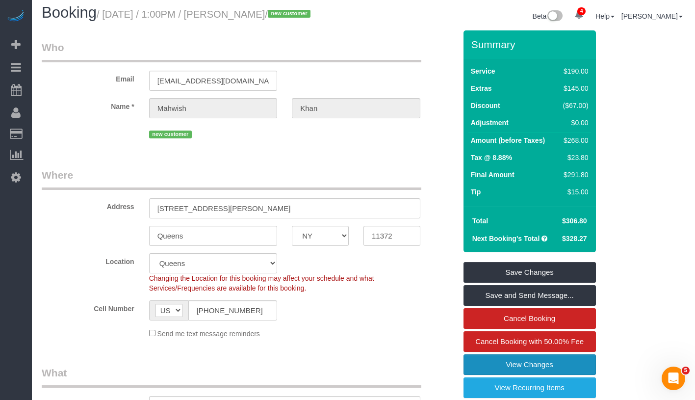
scroll to position [0, 0]
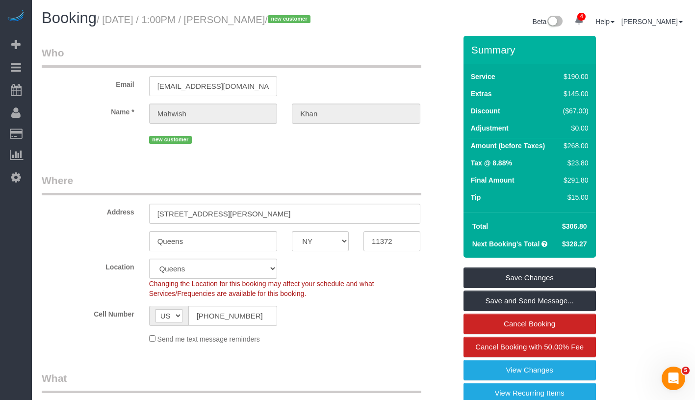
drag, startPoint x: 233, startPoint y: 21, endPoint x: 302, endPoint y: 18, distance: 68.7
click at [302, 18] on small "/ August 28, 2025 / 1:00PM / Mahwish Khan / new customer" at bounding box center [205, 19] width 217 height 11
copy small "Mahwish Khan"
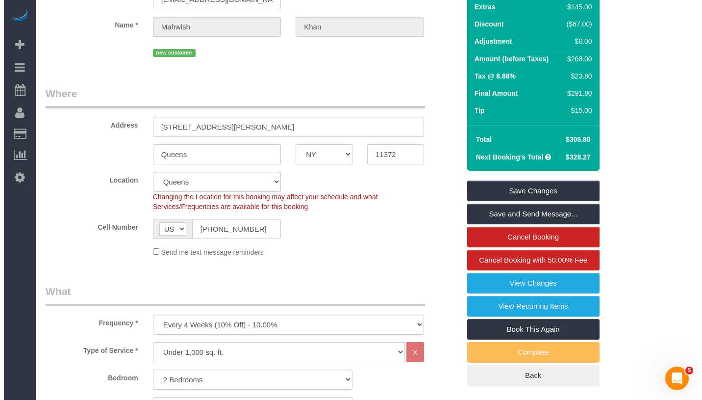
scroll to position [85, 0]
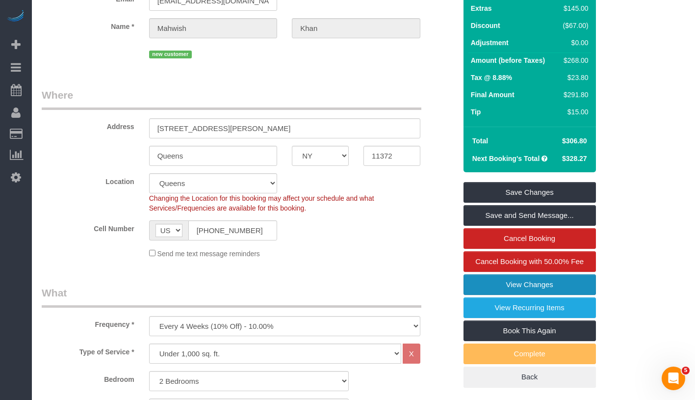
click at [579, 281] on link "View Changes" at bounding box center [530, 284] width 132 height 21
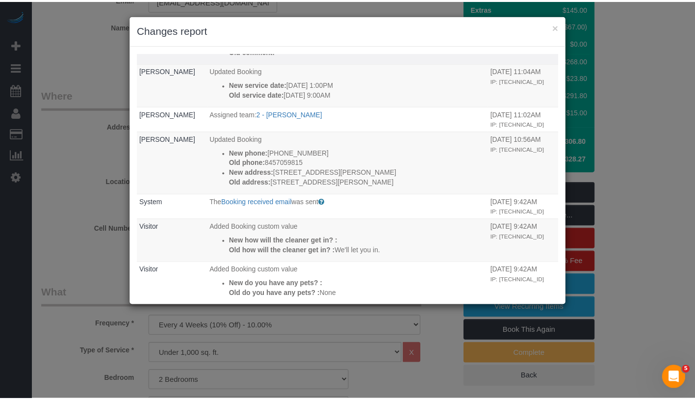
scroll to position [0, 0]
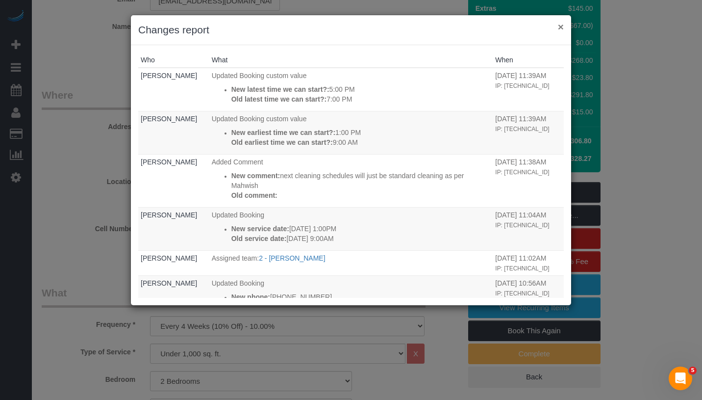
click at [558, 26] on button "×" at bounding box center [561, 27] width 6 height 10
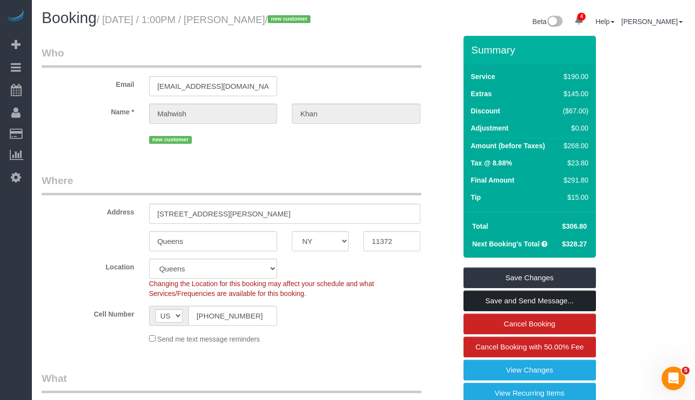
click at [579, 304] on link "Save and Send Message..." at bounding box center [530, 300] width 132 height 21
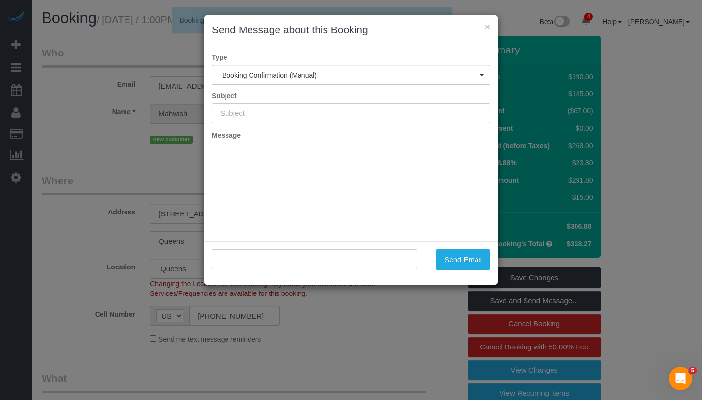
type input "Cleaning Confirmed for 08/28/2025 at 1:00pm"
type input ""Mahwish Khan" <mahwishkhann17@gmail.com>"
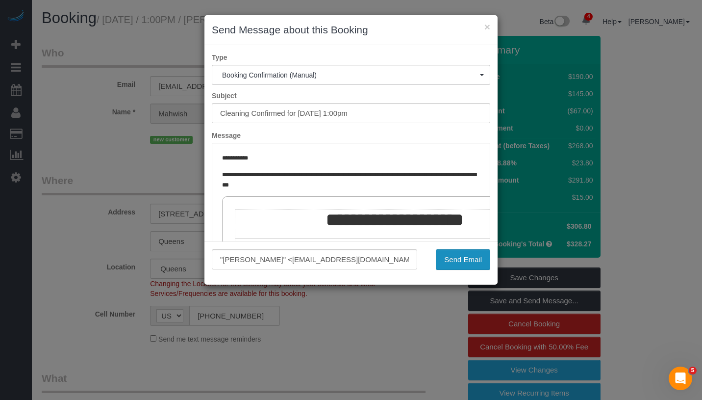
click at [475, 264] on button "Send Email" at bounding box center [463, 259] width 54 height 21
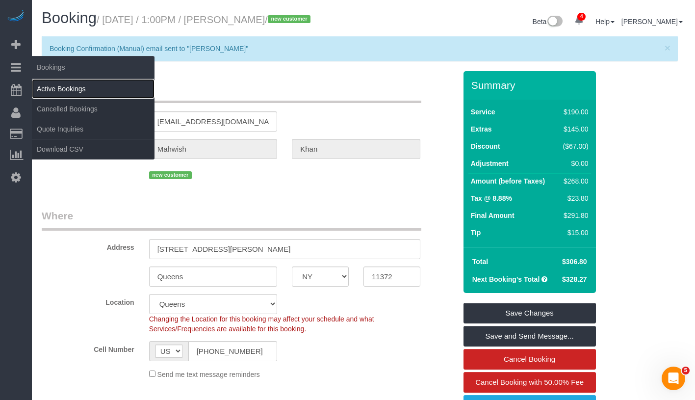
click at [70, 86] on link "Active Bookings" at bounding box center [93, 89] width 123 height 20
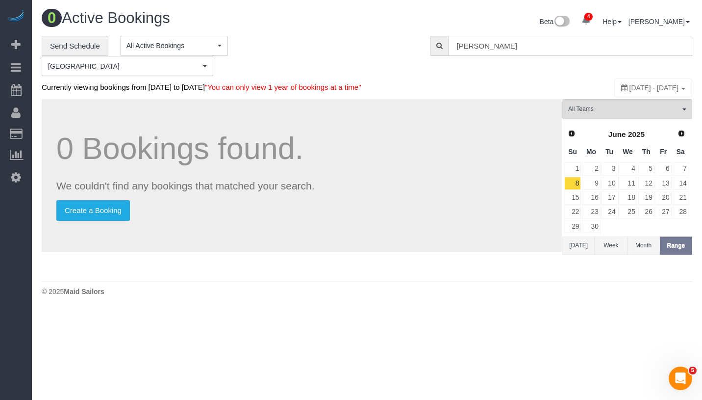
click at [541, 48] on input "Mahwish Khan" at bounding box center [571, 46] width 244 height 20
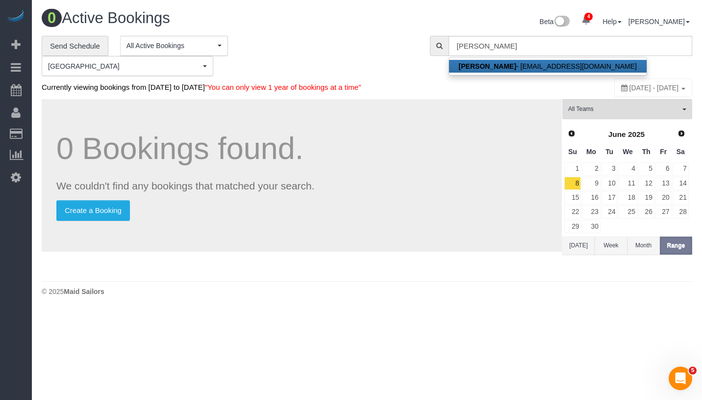
click at [545, 62] on link "Mahwish Khan - mahwishkhann17@gmail.com" at bounding box center [548, 66] width 198 height 13
type input "mahwishkhann17@gmail.com"
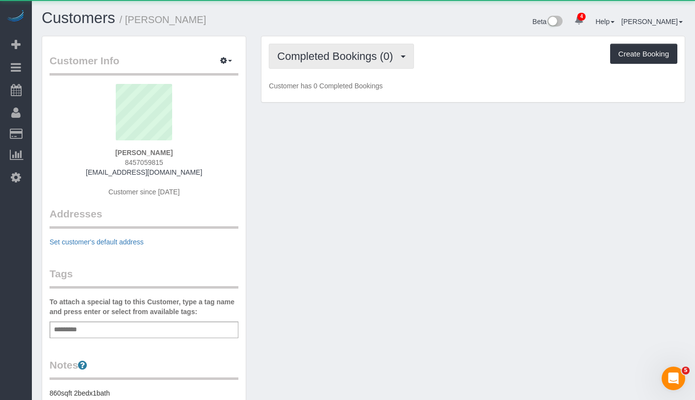
click at [329, 57] on span "Completed Bookings (0)" at bounding box center [337, 56] width 121 height 12
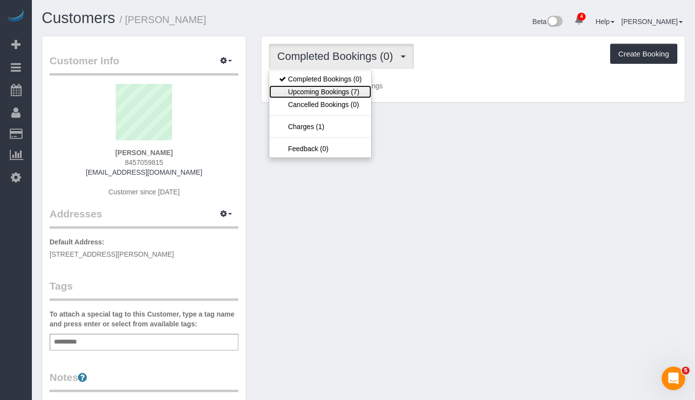
click at [328, 92] on link "Upcoming Bookings (7)" at bounding box center [320, 91] width 102 height 13
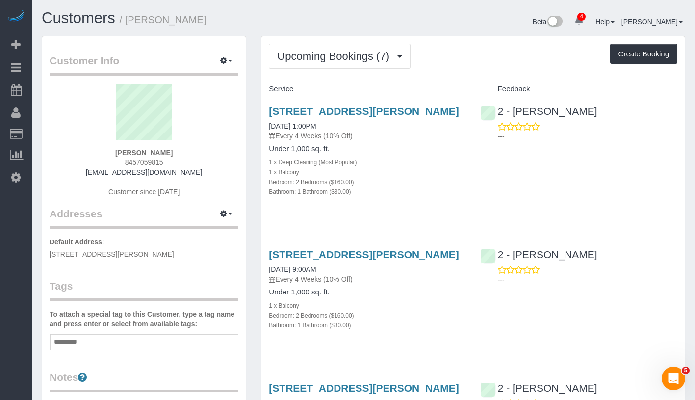
drag, startPoint x: 348, startPoint y: 138, endPoint x: 262, endPoint y: 140, distance: 86.4
click at [262, 140] on div "35-20 Leverich Street, Unit.C647, Queens, NY 11372 08/28/2025 1:00PM Every 4 We…" at bounding box center [366, 156] width 211 height 119
copy link "08/28/2025 1:00PM"
click at [357, 110] on link "35-20 Leverich Street, Unit.C647, Queens, NY 11372" at bounding box center [364, 110] width 190 height 11
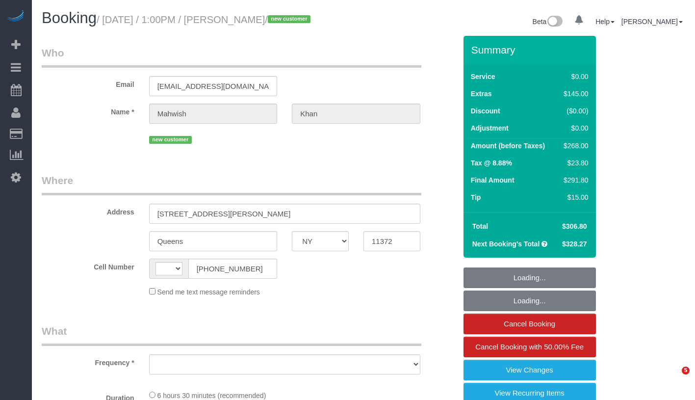
select select "NY"
select select "string:[GEOGRAPHIC_DATA]"
select select "object:665"
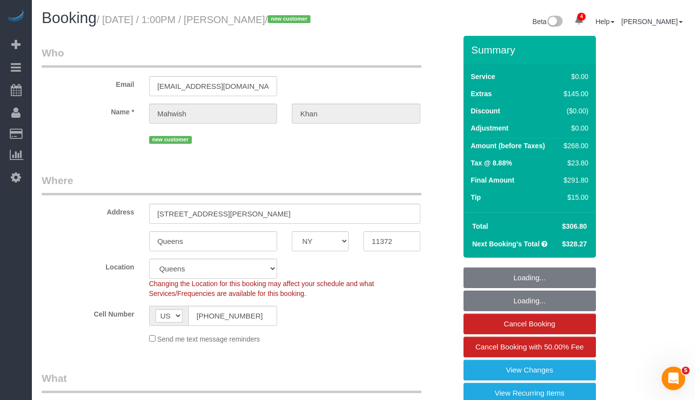
select select "string:stripe-pm_1S0jcm4VGloSiKo7GCQg2vmO"
select select "2"
select select "number:61"
select select "number:77"
select select "number:15"
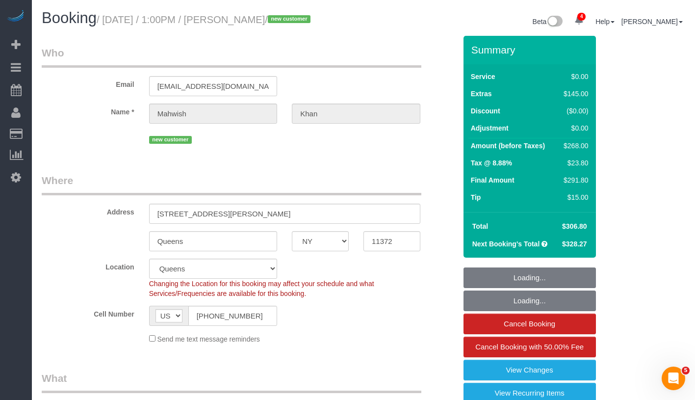
select select "number:5"
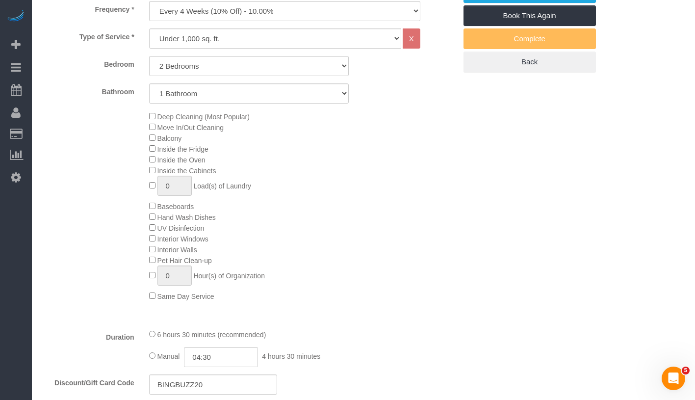
select select "object:940"
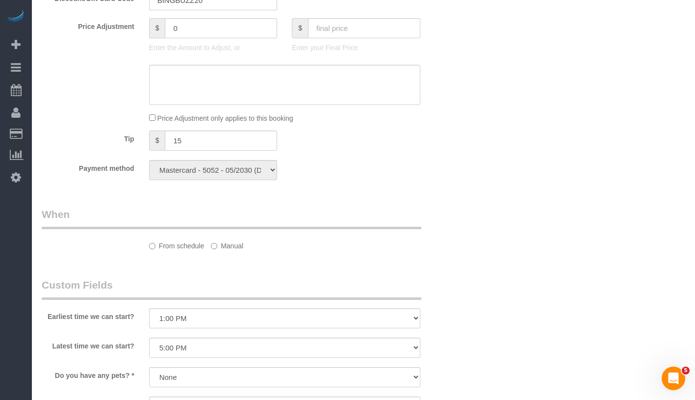
select select "spot1"
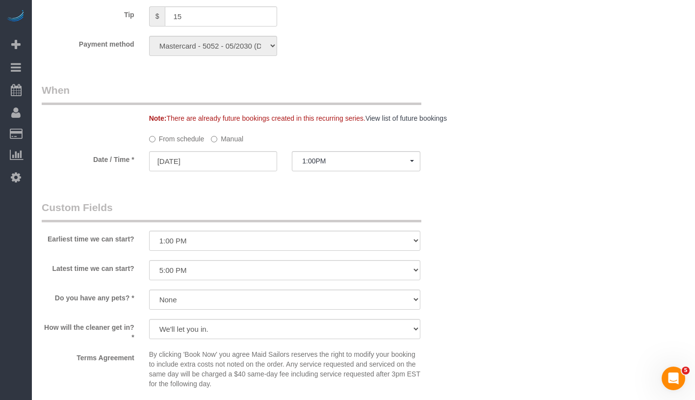
select select "2"
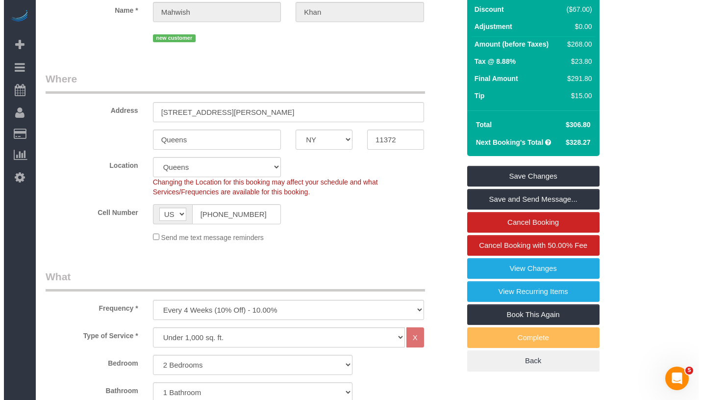
scroll to position [16, 0]
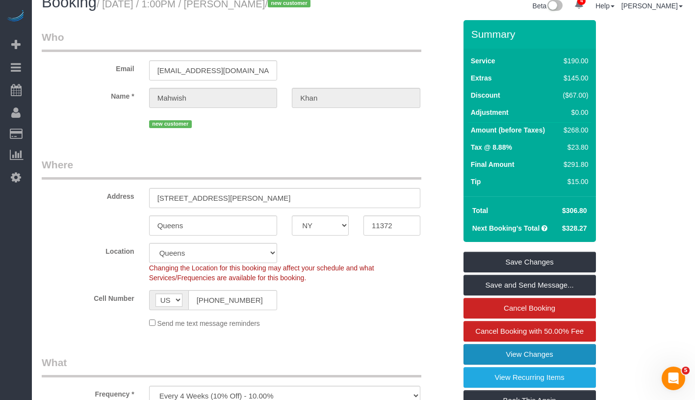
click at [547, 356] on link "View Changes" at bounding box center [530, 354] width 132 height 21
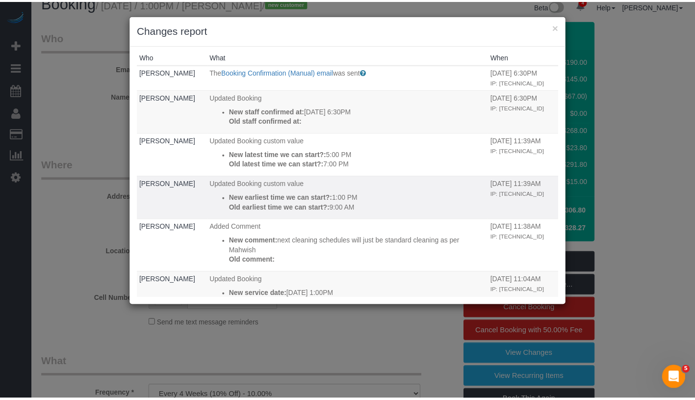
scroll to position [0, 0]
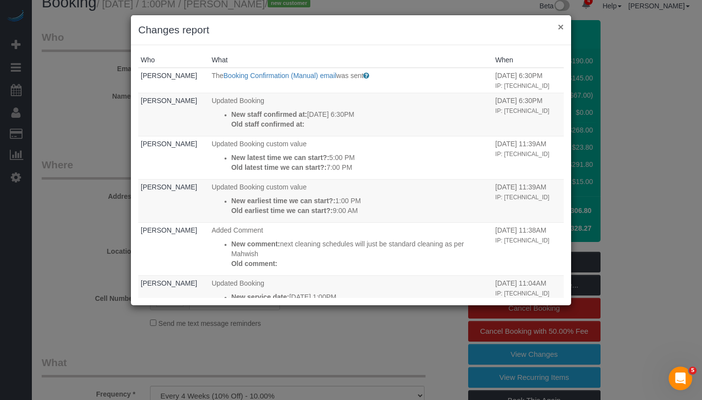
click at [561, 29] on button "×" at bounding box center [561, 27] width 6 height 10
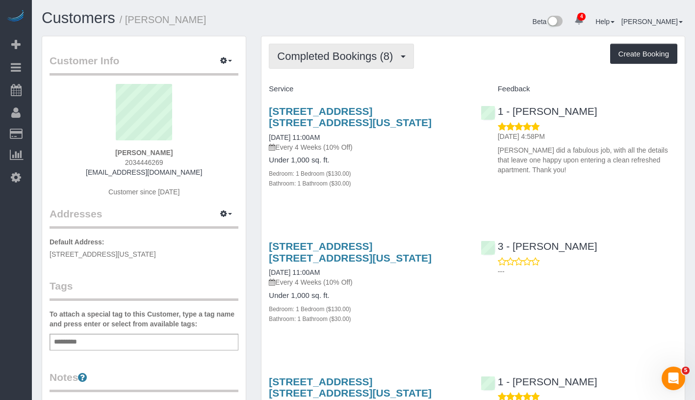
click at [379, 61] on span "Completed Bookings (8)" at bounding box center [337, 56] width 121 height 12
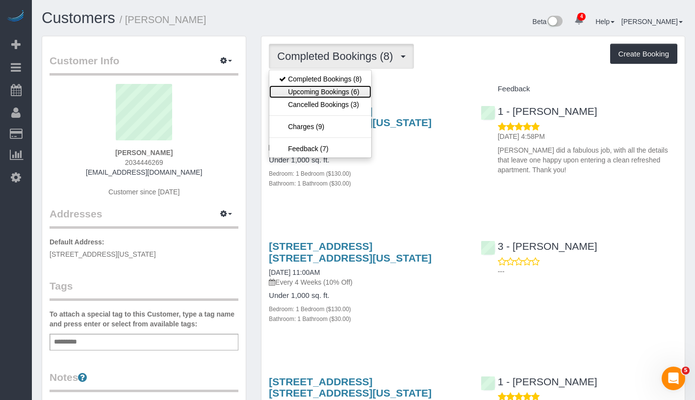
click at [339, 87] on link "Upcoming Bookings (6)" at bounding box center [320, 91] width 102 height 13
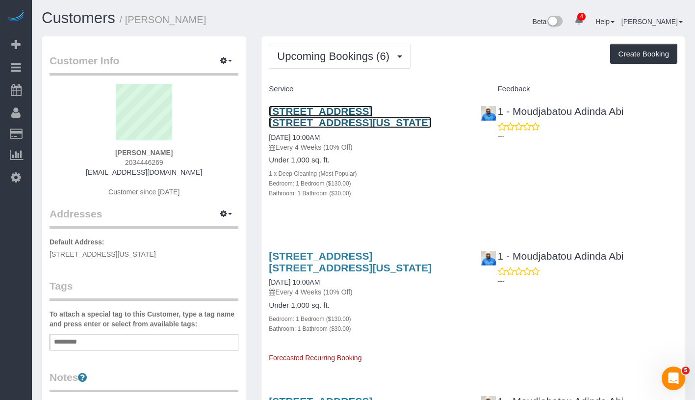
click at [369, 113] on link "626 Riverside Drive, Apt. 20c, New York City, NY 10031" at bounding box center [350, 116] width 163 height 23
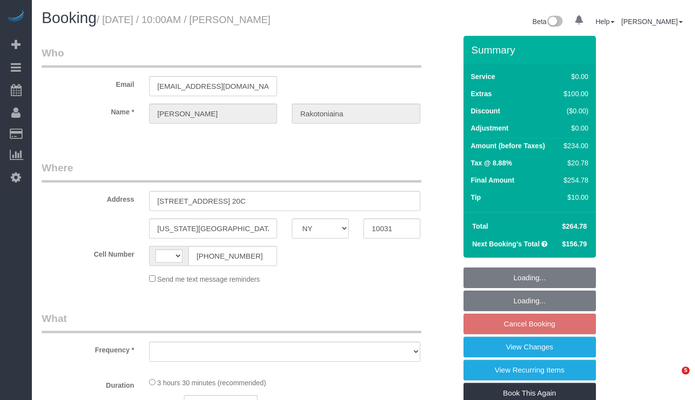
select select "NY"
select select "number:57"
select select "number:73"
select select "number:15"
select select "number:5"
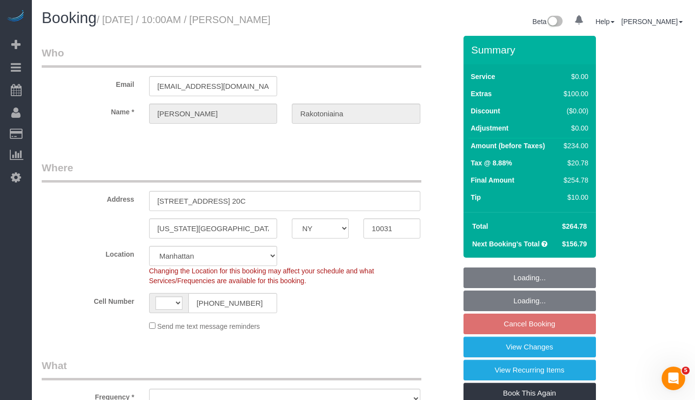
select select "string:US"
select select "object:799"
select select "1"
select select "spot3"
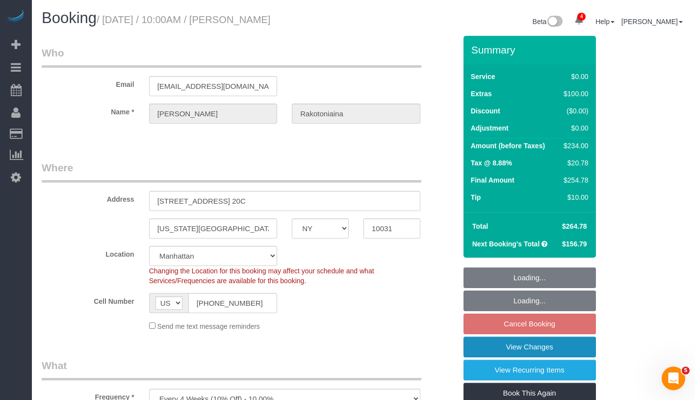
select select "object:1304"
select select "string:stripe-pm_1QykEQ4VGloSiKo70pG1UeS6"
click at [571, 356] on link "View Changes" at bounding box center [530, 346] width 132 height 21
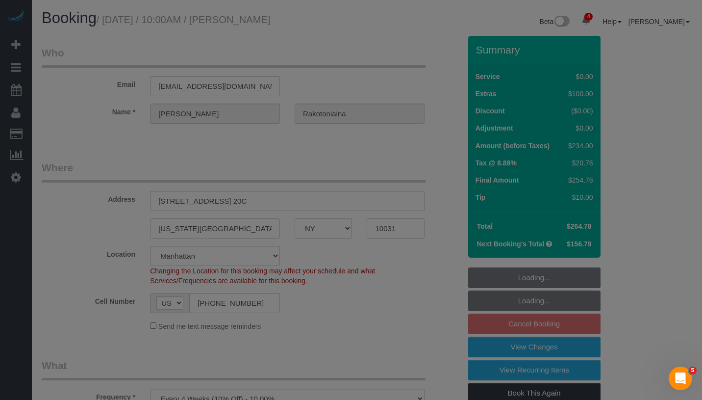
select select "1"
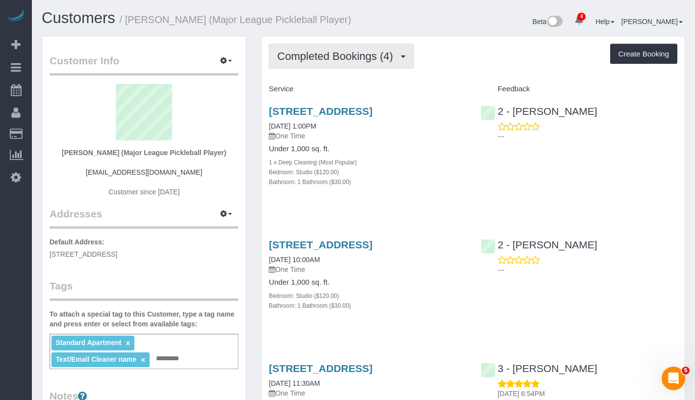
click at [370, 57] on span "Completed Bookings (4)" at bounding box center [337, 56] width 121 height 12
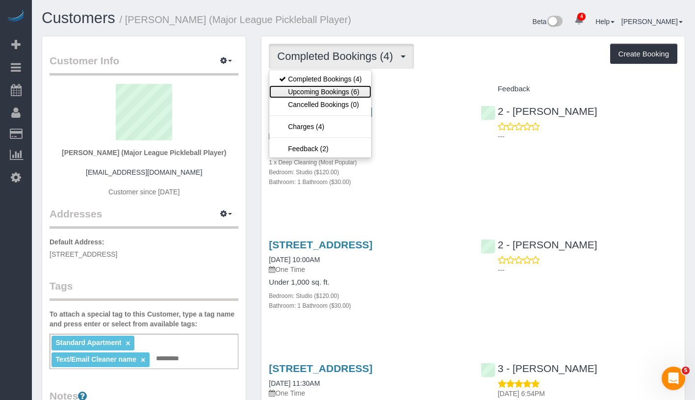
click at [353, 90] on link "Upcoming Bookings (6)" at bounding box center [320, 91] width 102 height 13
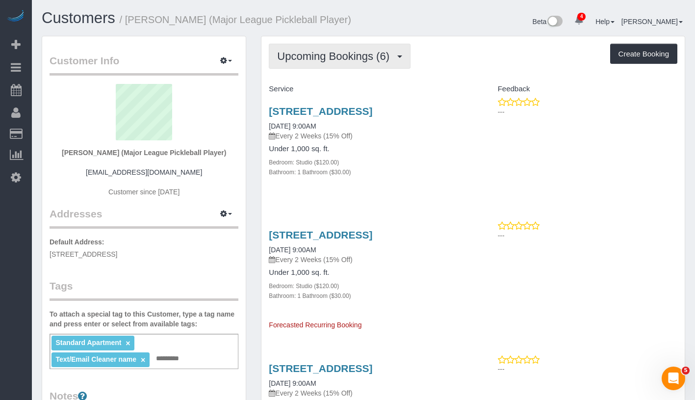
click at [370, 57] on span "Upcoming Bookings (6)" at bounding box center [335, 56] width 117 height 12
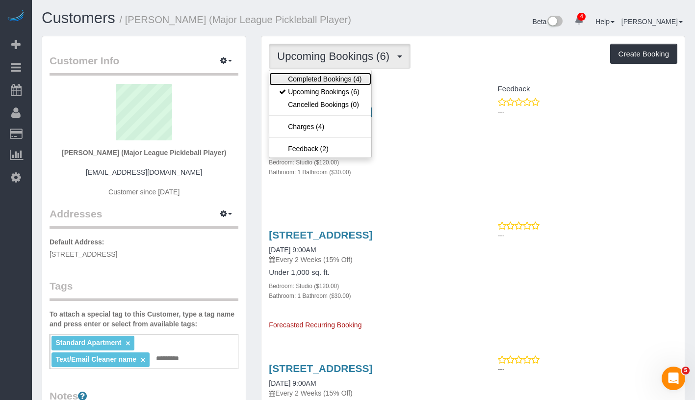
click at [356, 79] on link "Completed Bookings (4)" at bounding box center [320, 79] width 102 height 13
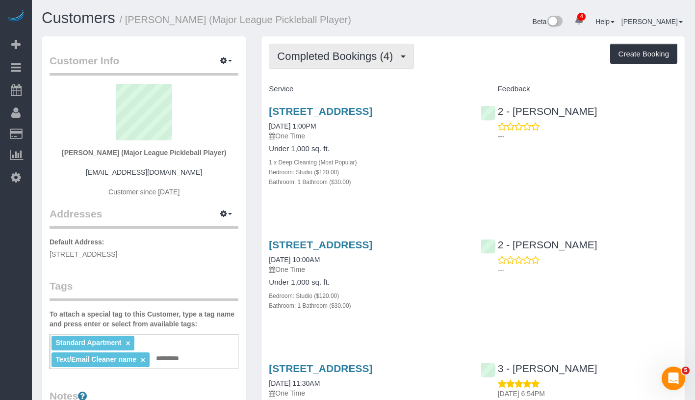
click at [371, 58] on span "Completed Bookings (4)" at bounding box center [337, 56] width 121 height 12
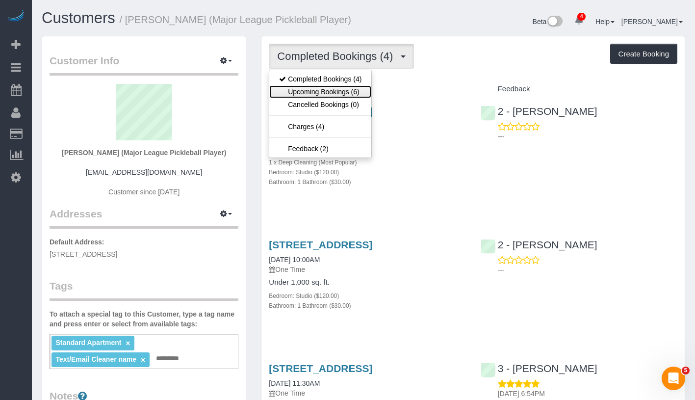
click at [350, 90] on link "Upcoming Bookings (6)" at bounding box center [320, 91] width 102 height 13
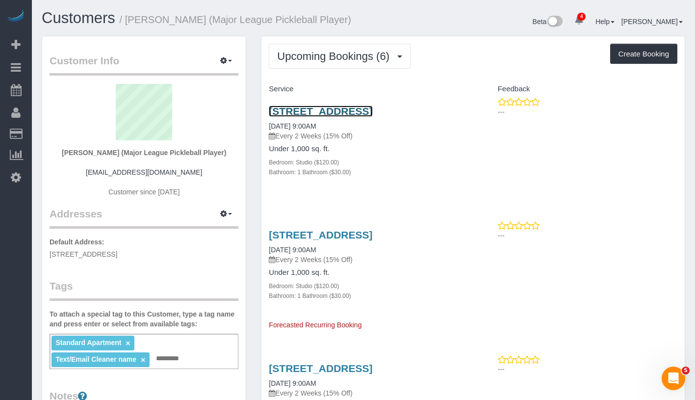
click at [366, 114] on link "18 6th Avenue, Apt. 408, Brooklyn, NY 11217" at bounding box center [320, 110] width 103 height 11
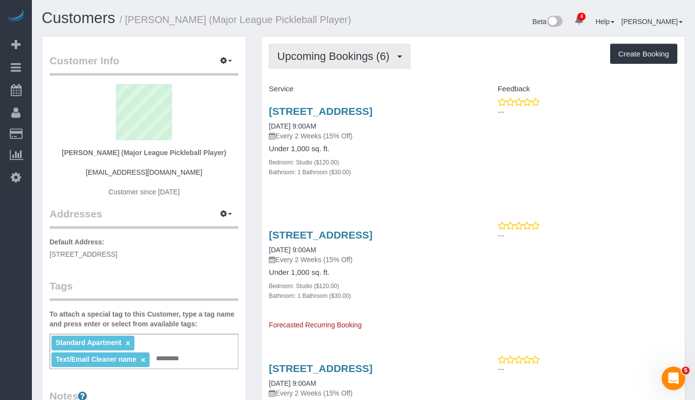
click at [328, 57] on span "Upcoming Bookings (6)" at bounding box center [335, 56] width 117 height 12
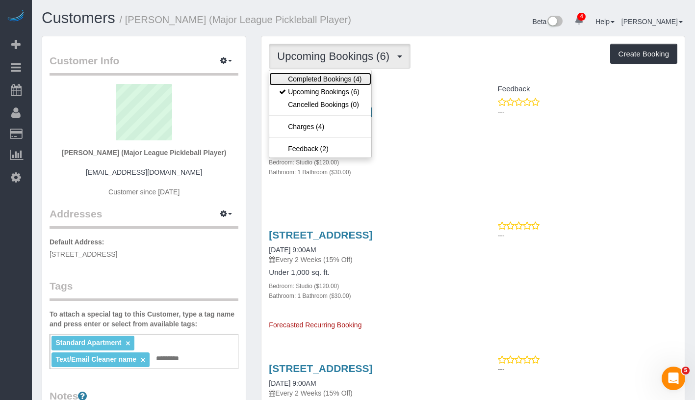
click at [317, 76] on link "Completed Bookings (4)" at bounding box center [320, 79] width 102 height 13
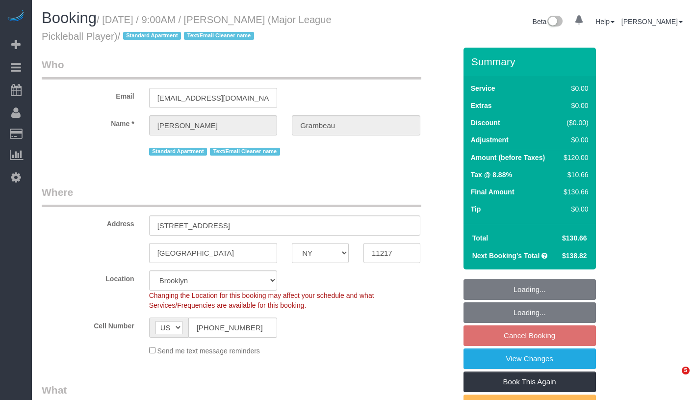
select select "NY"
select select "object:664"
select select "spot2"
select select "number:57"
select select "number:75"
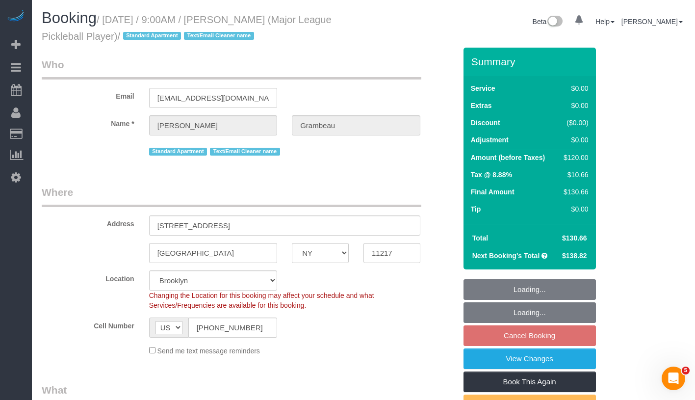
select select "number:15"
select select "number:6"
select select "object:1287"
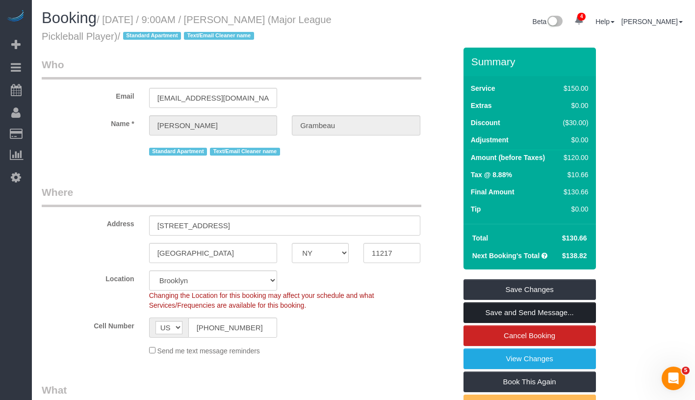
click at [581, 312] on link "Save and Send Message..." at bounding box center [530, 312] width 132 height 21
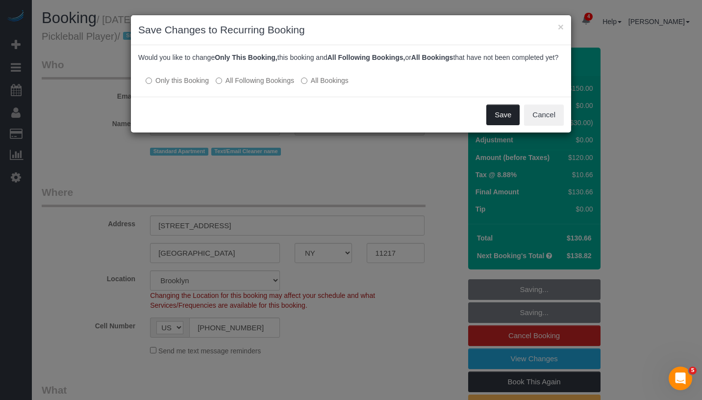
click at [502, 125] on button "Save" at bounding box center [503, 114] width 33 height 21
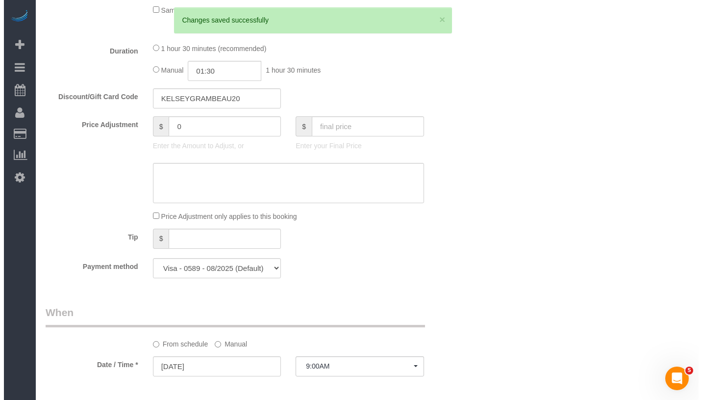
scroll to position [437, 0]
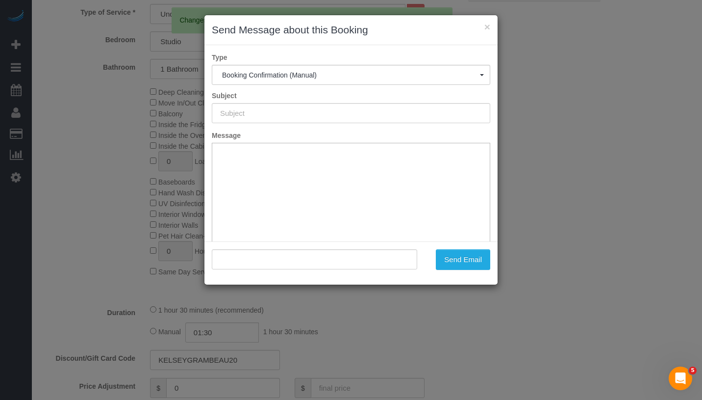
type input "Cleaning Confirmed for [DATE] 9:00am"
type input ""[PERSON_NAME]" <[EMAIL_ADDRESS][DOMAIN_NAME]>"
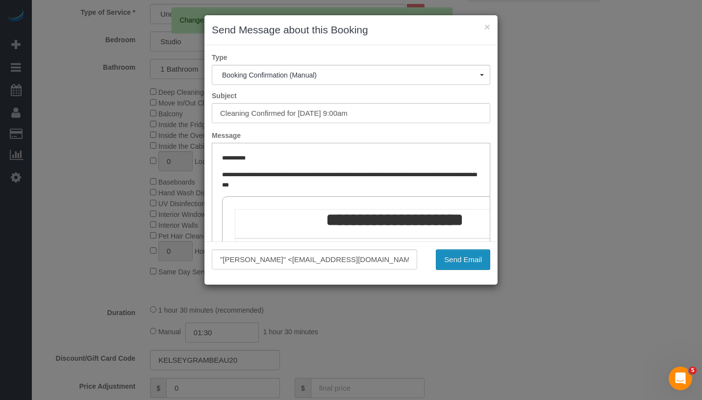
scroll to position [0, 0]
click at [479, 259] on button "Send Email" at bounding box center [463, 259] width 54 height 21
